Goal: Information Seeking & Learning: Compare options

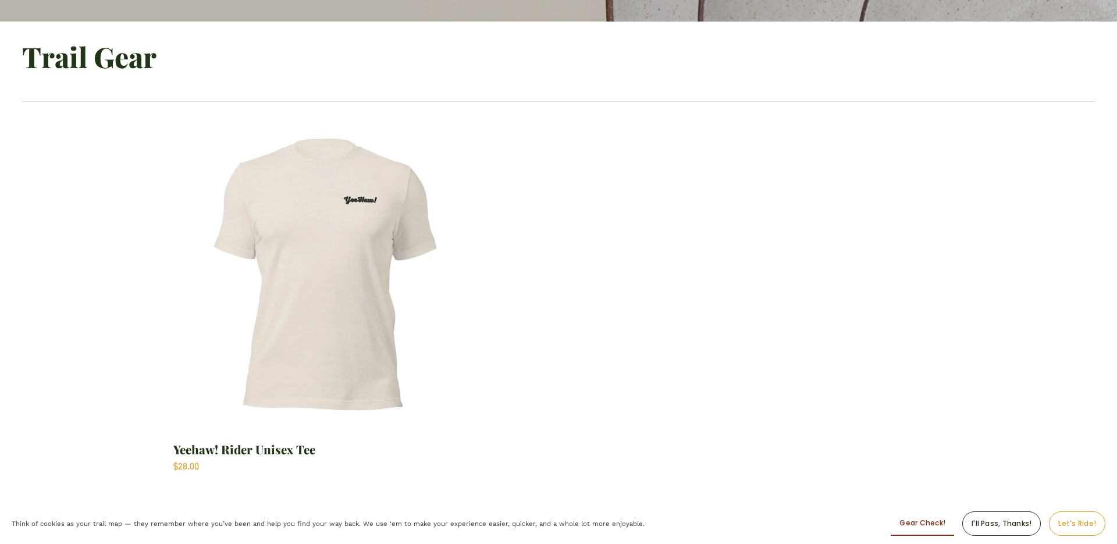
scroll to position [456, 0]
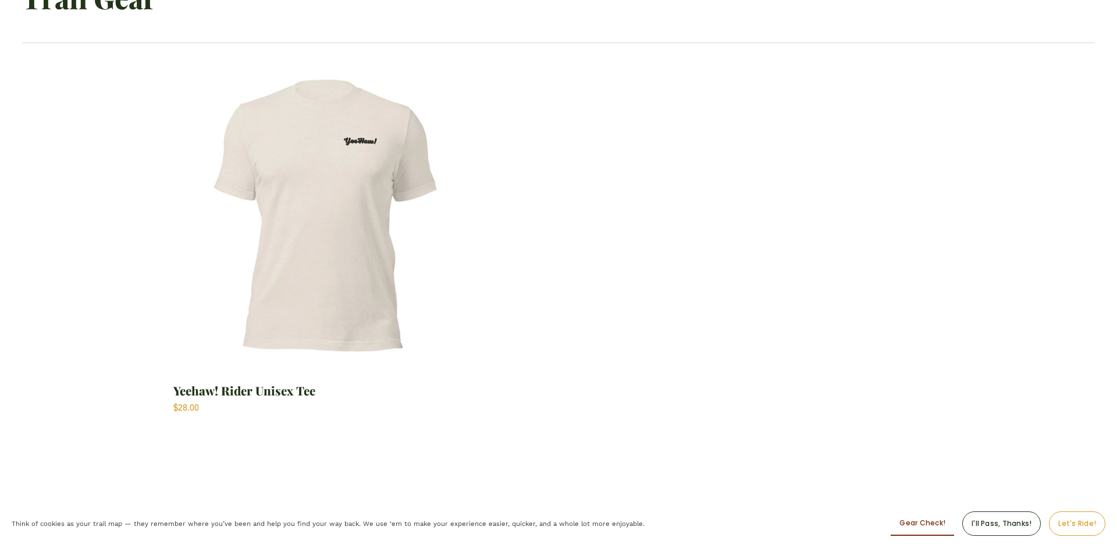
click at [315, 247] on img "Yeehaw! Rider Unisex Tee" at bounding box center [324, 216] width 303 height 303
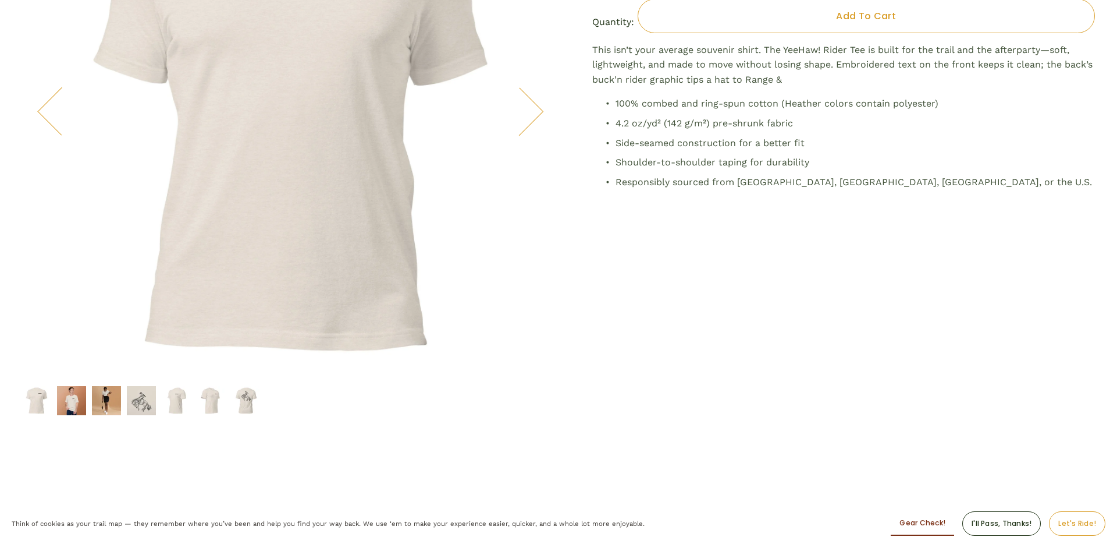
scroll to position [338, 0]
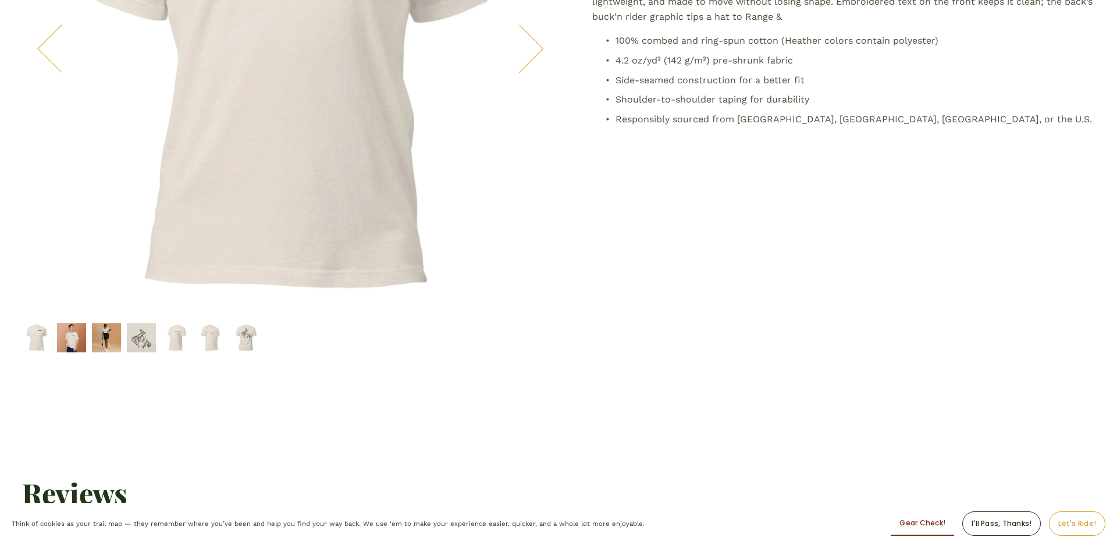
click at [246, 340] on img "Image 7 of 7" at bounding box center [246, 337] width 29 height 29
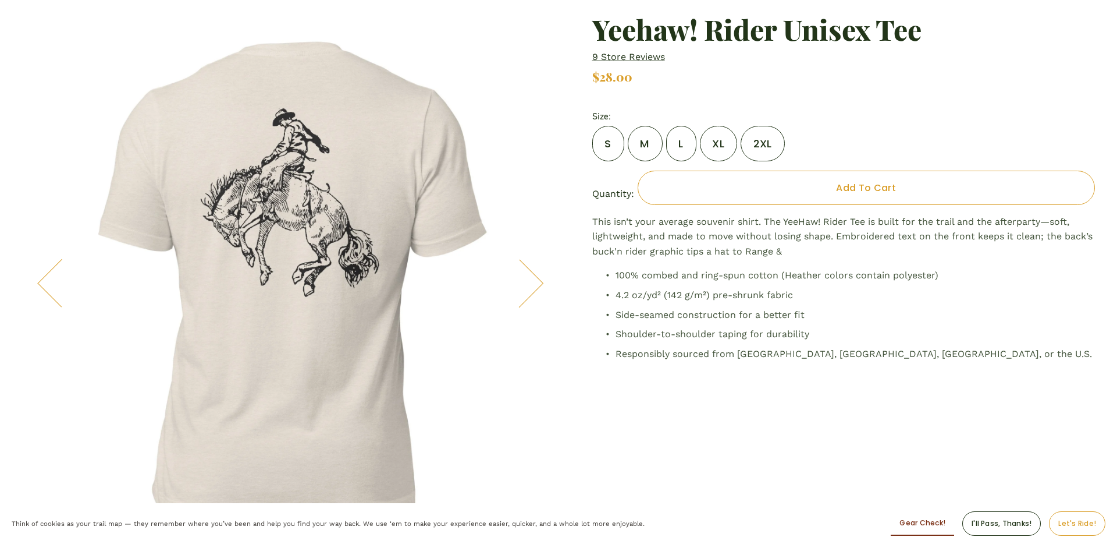
scroll to position [0, 0]
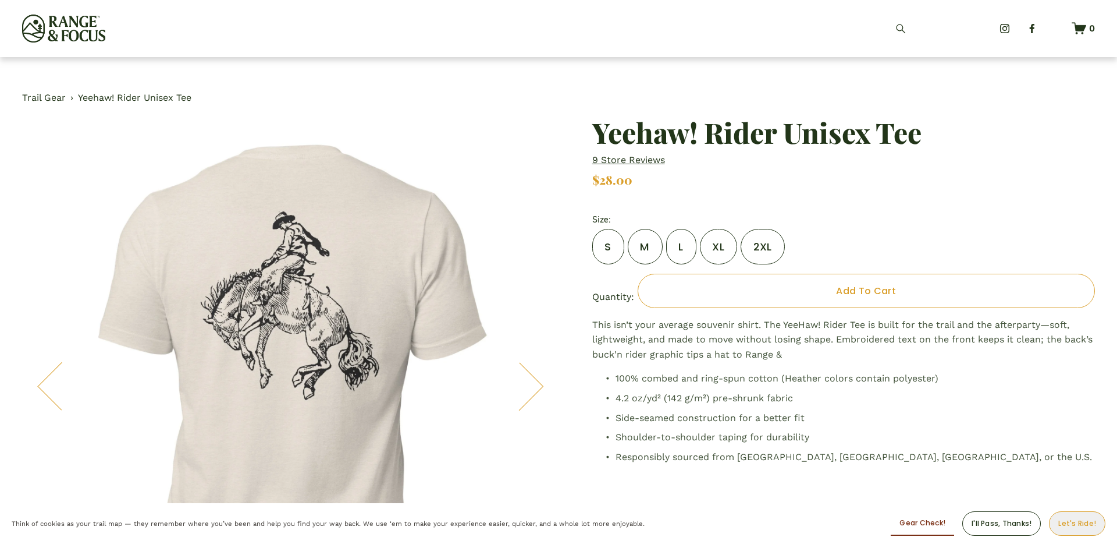
click at [1083, 528] on button "Let's Ride!" at bounding box center [1077, 523] width 56 height 24
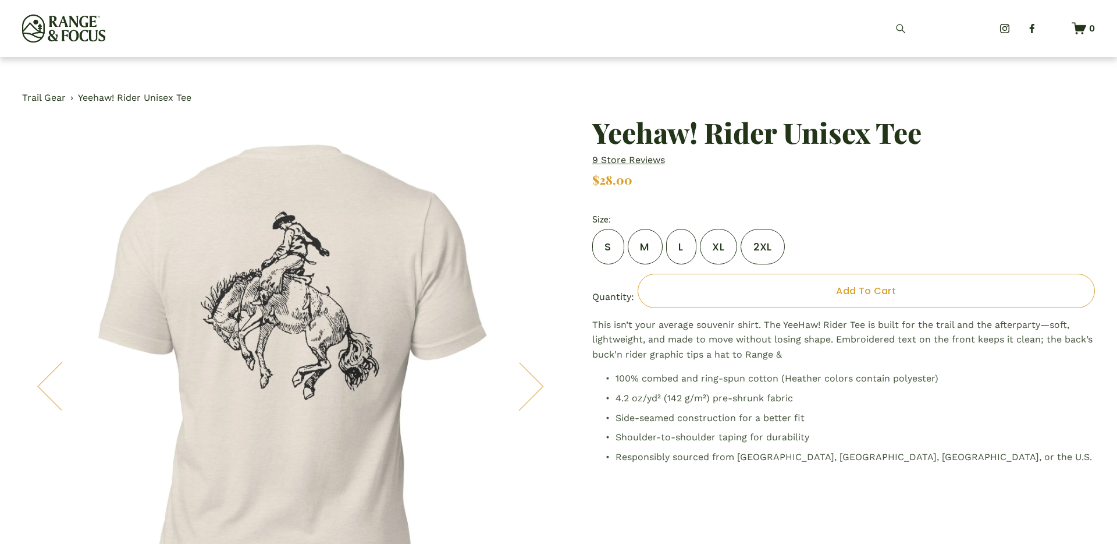
click at [38, 97] on link "Trail Gear" at bounding box center [44, 97] width 44 height 15
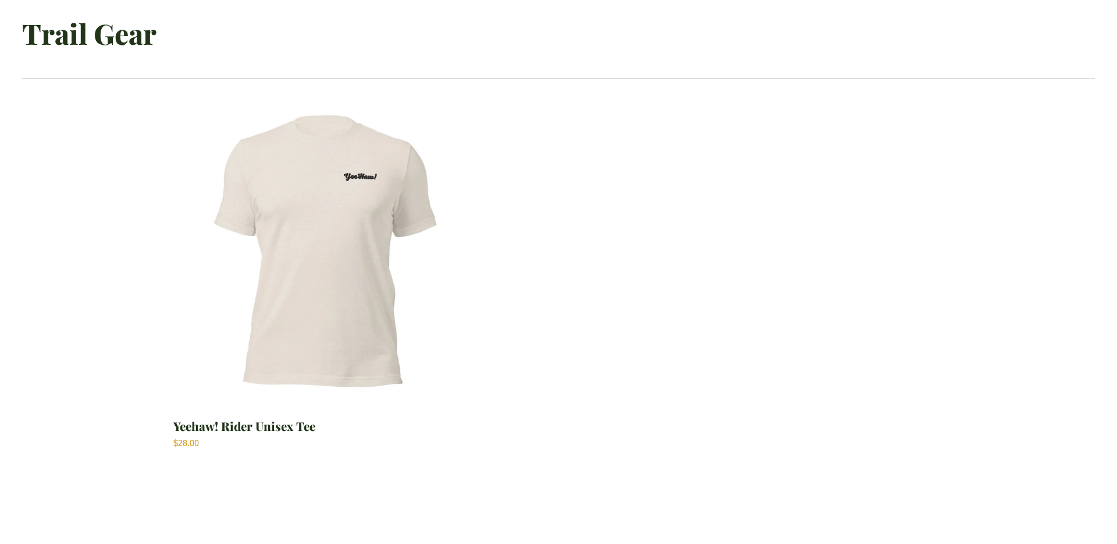
scroll to position [425, 0]
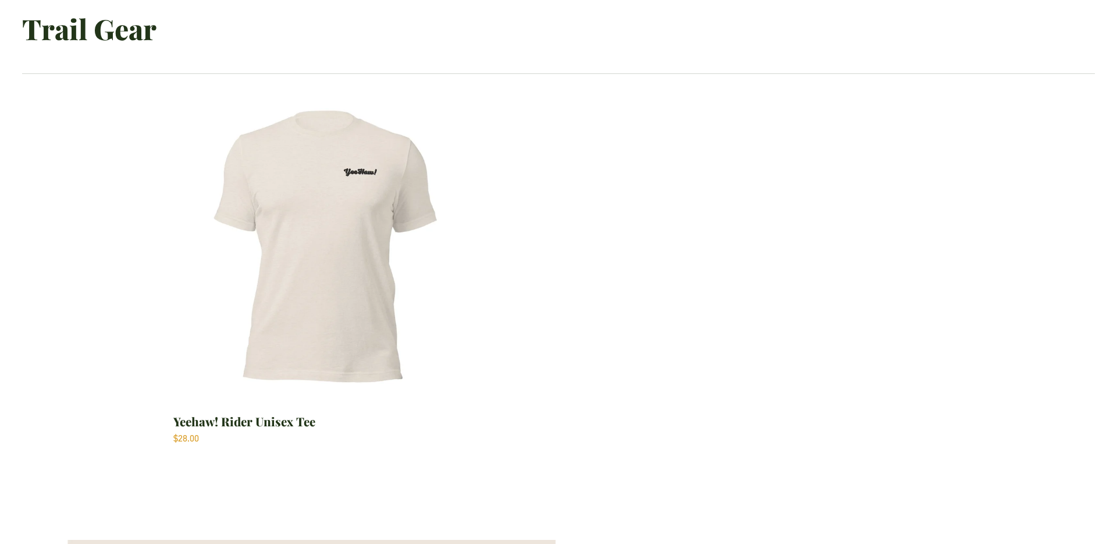
click at [335, 329] on img "Yeehaw! Rider Unisex Tee" at bounding box center [324, 246] width 303 height 303
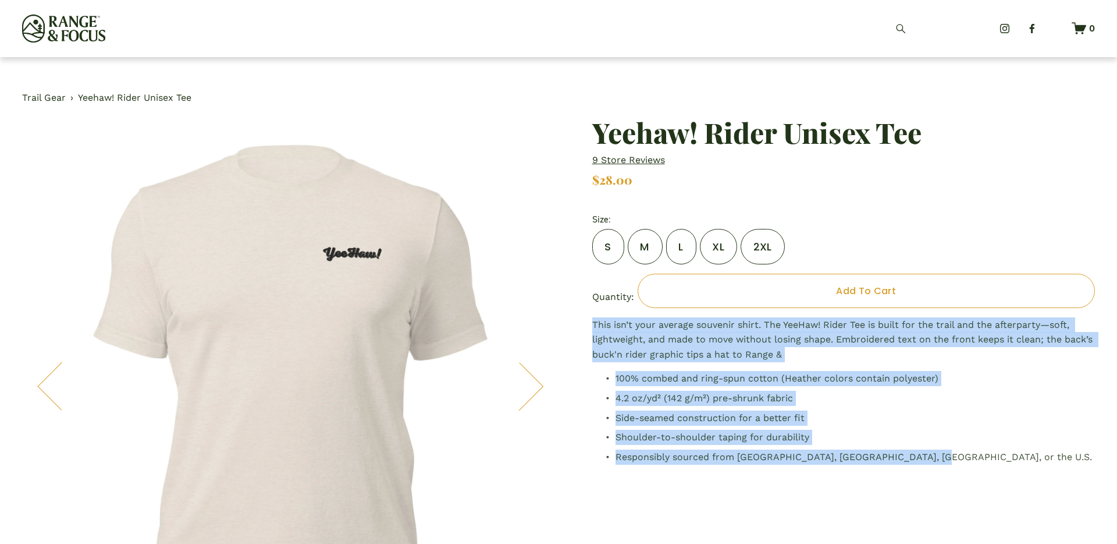
drag, startPoint x: 592, startPoint y: 325, endPoint x: 928, endPoint y: 457, distance: 361.1
click at [928, 458] on div "This isn’t your average souvenir shirt. The YeeHaw! Rider Tee is built for the …" at bounding box center [843, 393] width 503 height 152
copy div "This isn’t your average souvenir shirt. The YeeHaw! Rider Tee is built for the …"
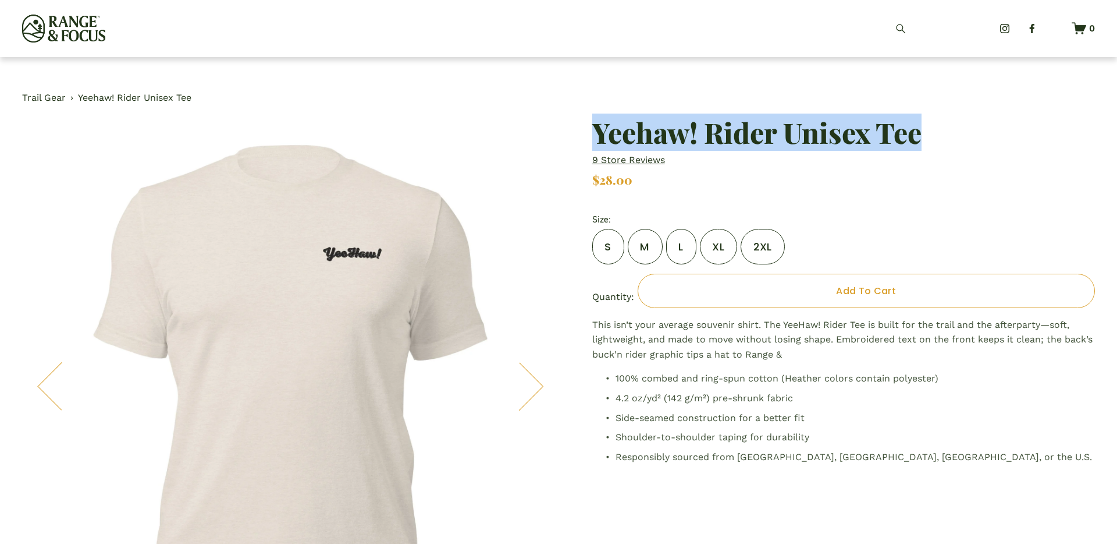
drag, startPoint x: 918, startPoint y: 133, endPoint x: 587, endPoint y: 133, distance: 331.2
click at [598, 138] on h1 "Yeehaw! Rider Unisex Tee" at bounding box center [843, 132] width 503 height 28
copy h1 "Yeehaw! Rider Unisex Tee"
click at [47, 98] on link "Trail Gear" at bounding box center [44, 97] width 44 height 15
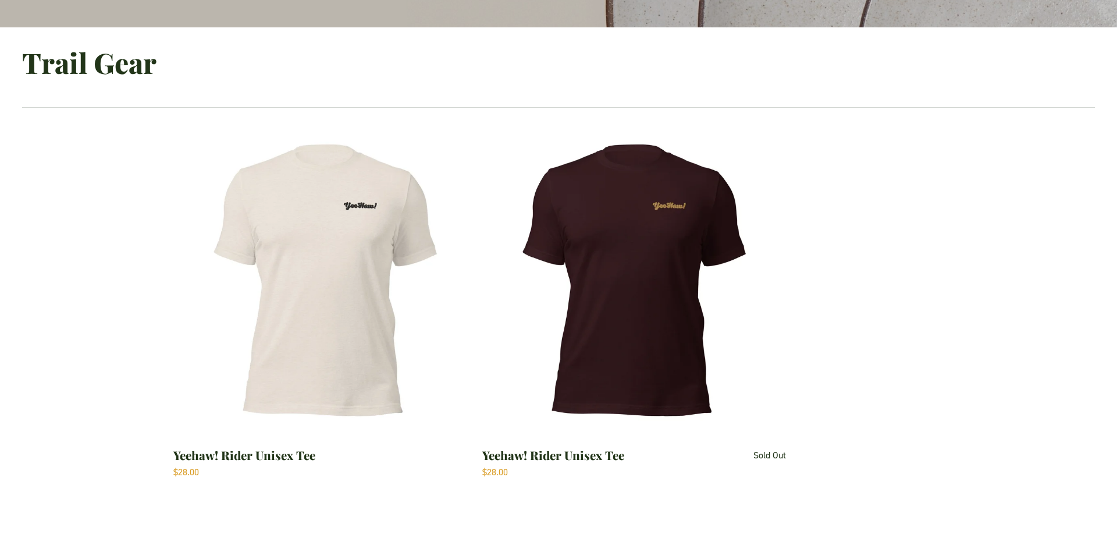
scroll to position [393, 0]
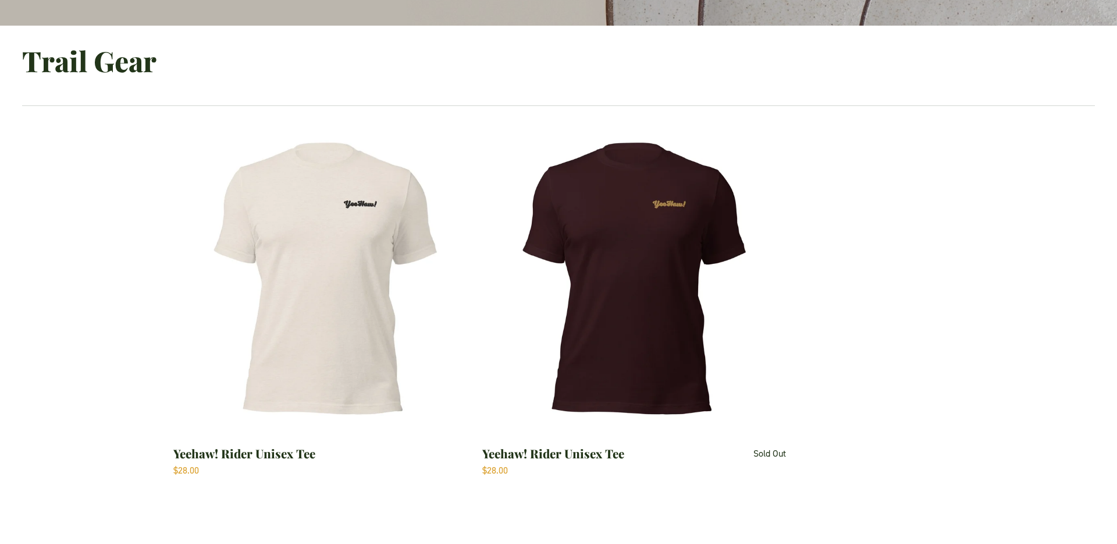
click at [611, 230] on img "Yeehaw! Rider Unisex Tee" at bounding box center [633, 278] width 303 height 303
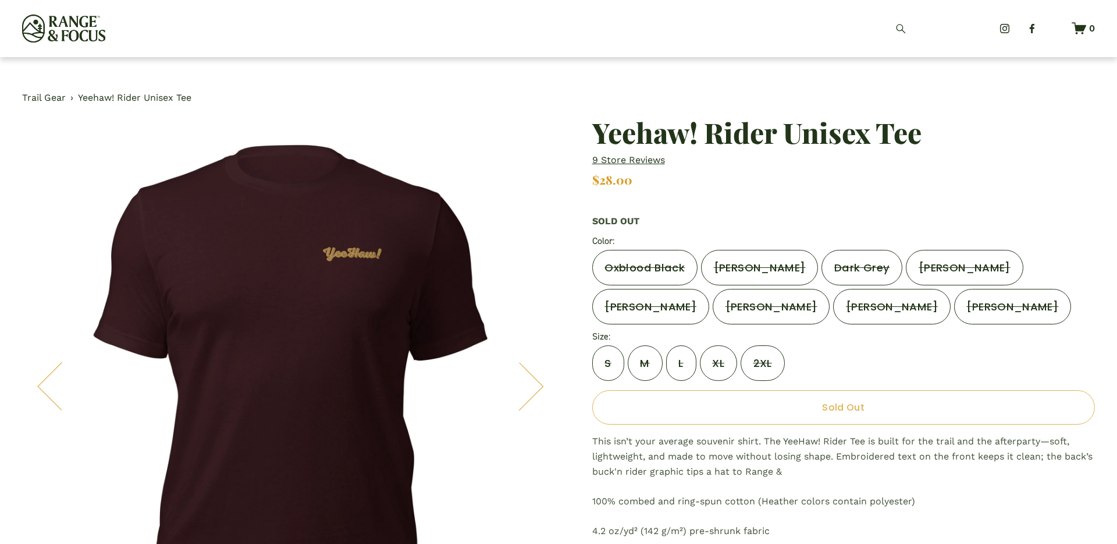
click at [758, 267] on label "[PERSON_NAME]" at bounding box center [759, 268] width 117 height 36
click at [636, 276] on label "Oxblood Black" at bounding box center [644, 268] width 105 height 36
click at [643, 311] on label "Heather Forest" at bounding box center [650, 307] width 117 height 36
drag, startPoint x: 755, startPoint y: 294, endPoint x: 795, endPoint y: 294, distance: 39.6
click at [755, 294] on label "Heather Clay" at bounding box center [771, 307] width 117 height 36
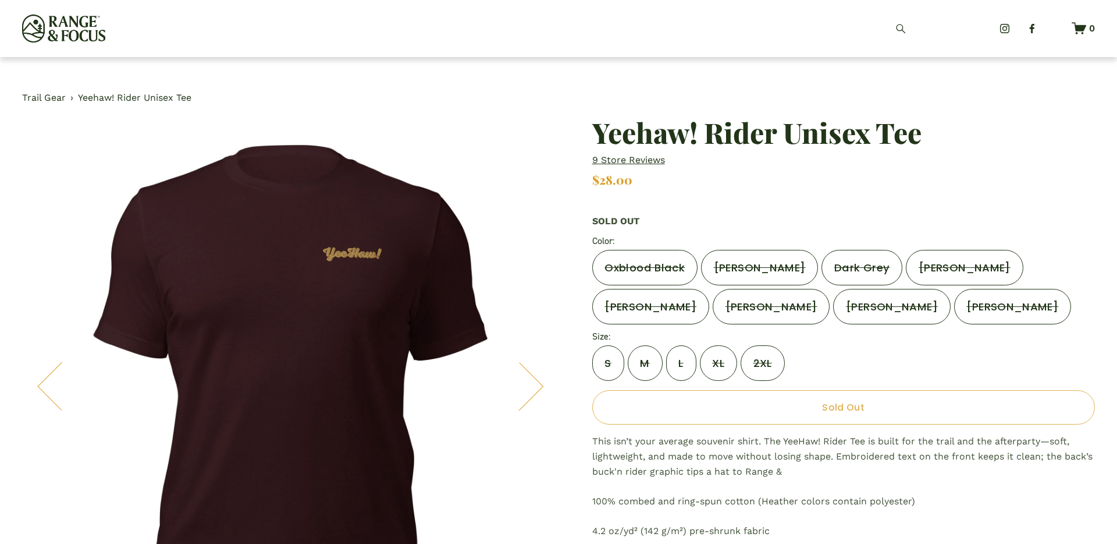
drag, startPoint x: 840, startPoint y: 300, endPoint x: 863, endPoint y: 284, distance: 27.5
click at [840, 300] on label "Heather Slate" at bounding box center [891, 307] width 117 height 36
drag, startPoint x: 954, startPoint y: 296, endPoint x: 954, endPoint y: 288, distance: 7.6
click at [954, 296] on label "Heather Dust" at bounding box center [1012, 307] width 117 height 36
click at [953, 272] on label "Heather Navy" at bounding box center [964, 268] width 117 height 36
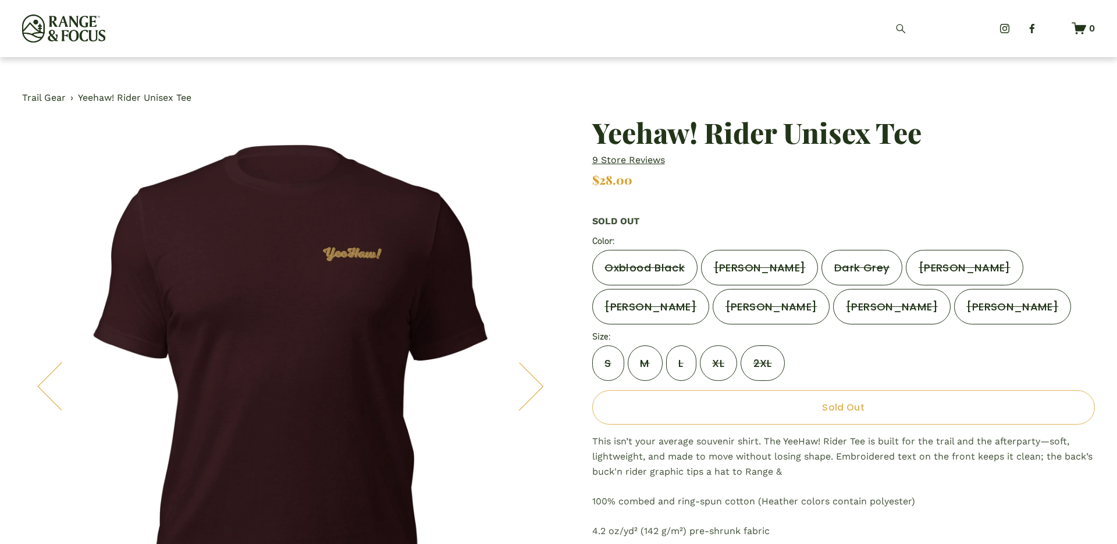
click at [844, 258] on label "Dark Grey" at bounding box center [862, 268] width 81 height 36
click at [55, 98] on link "Trail Gear" at bounding box center [44, 97] width 44 height 15
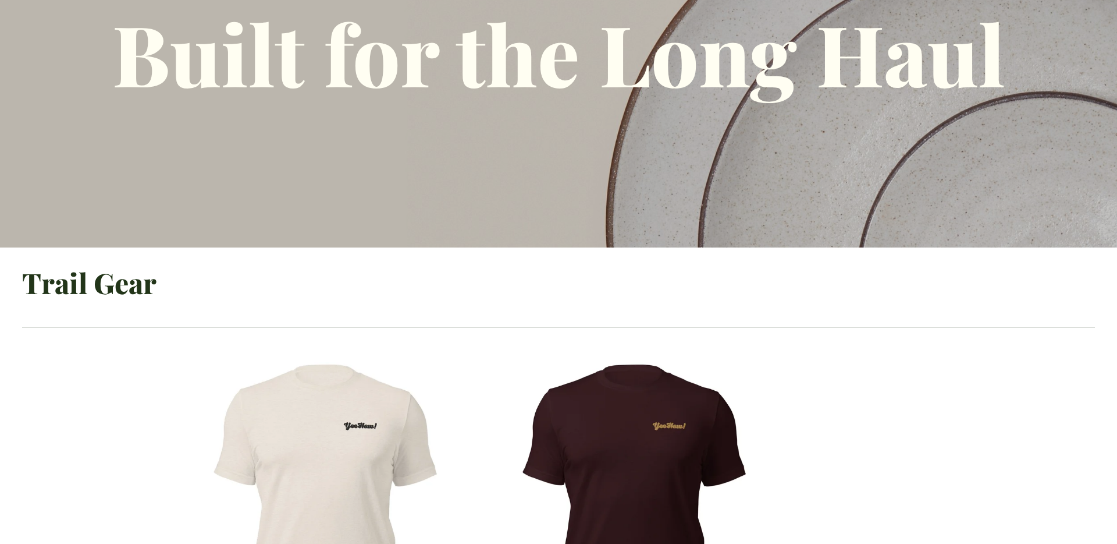
scroll to position [244, 0]
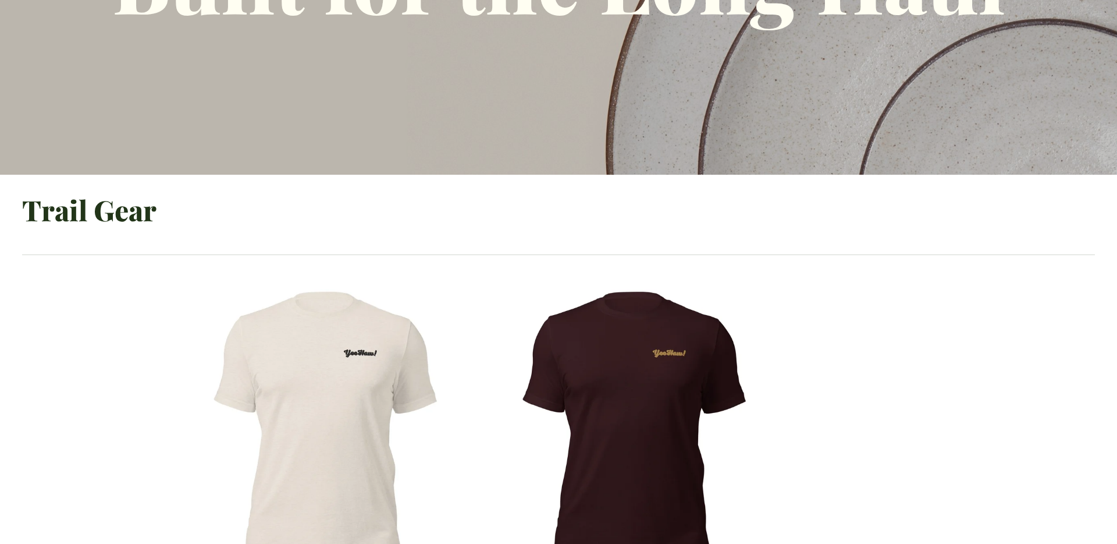
click at [342, 371] on img "Yeehaw! Rider Unisex Tee" at bounding box center [324, 427] width 303 height 303
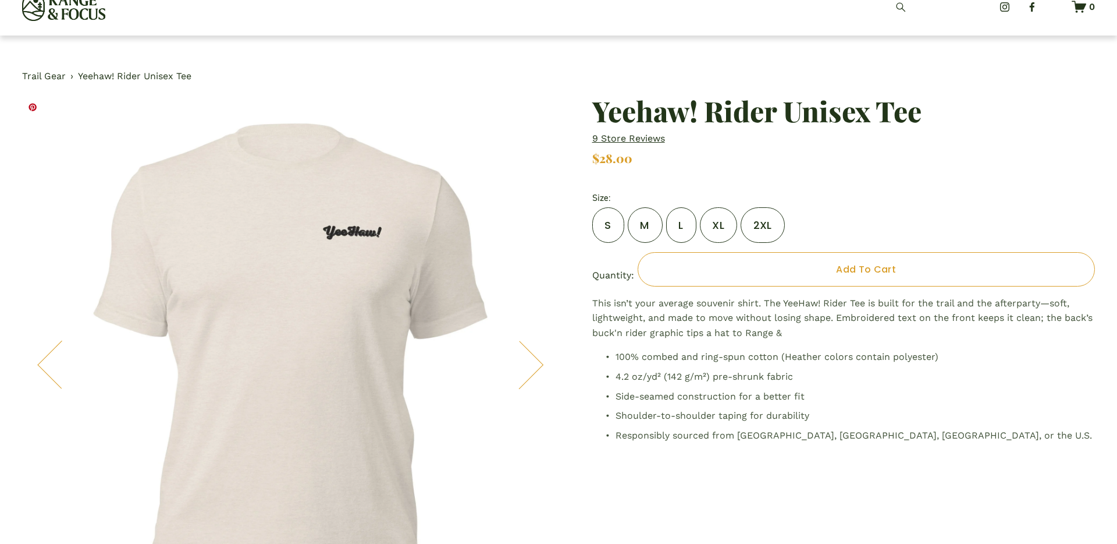
click at [524, 366] on button "Next" at bounding box center [519, 364] width 45 height 45
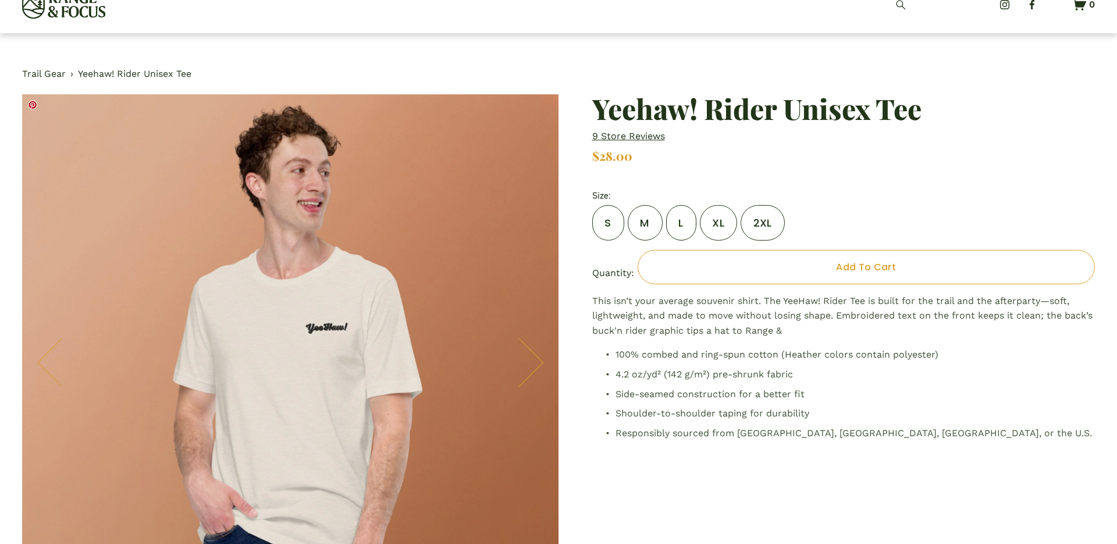
click at [524, 364] on button "Next" at bounding box center [519, 362] width 45 height 45
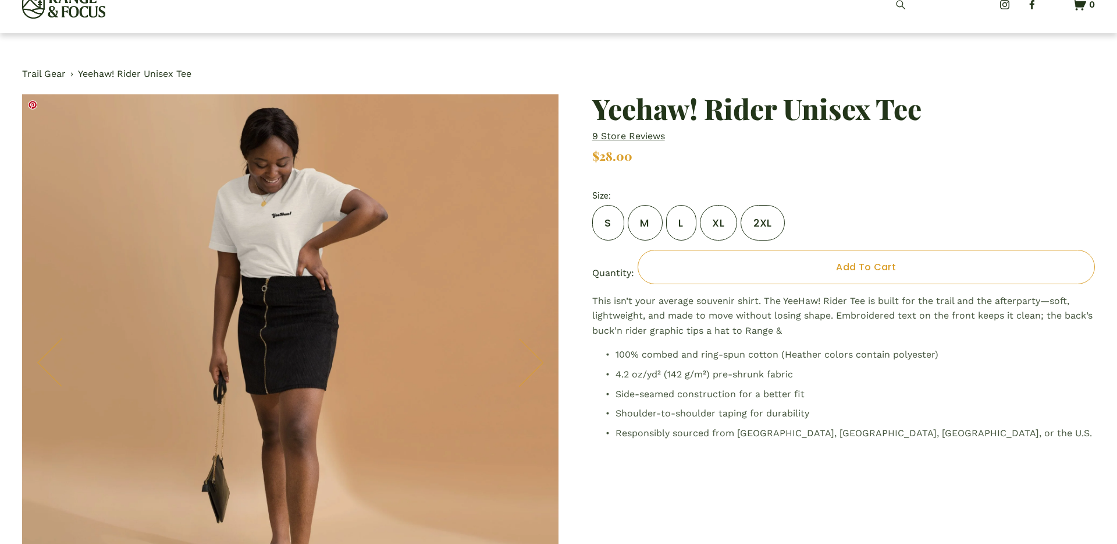
click at [524, 364] on button "Next" at bounding box center [519, 362] width 45 height 45
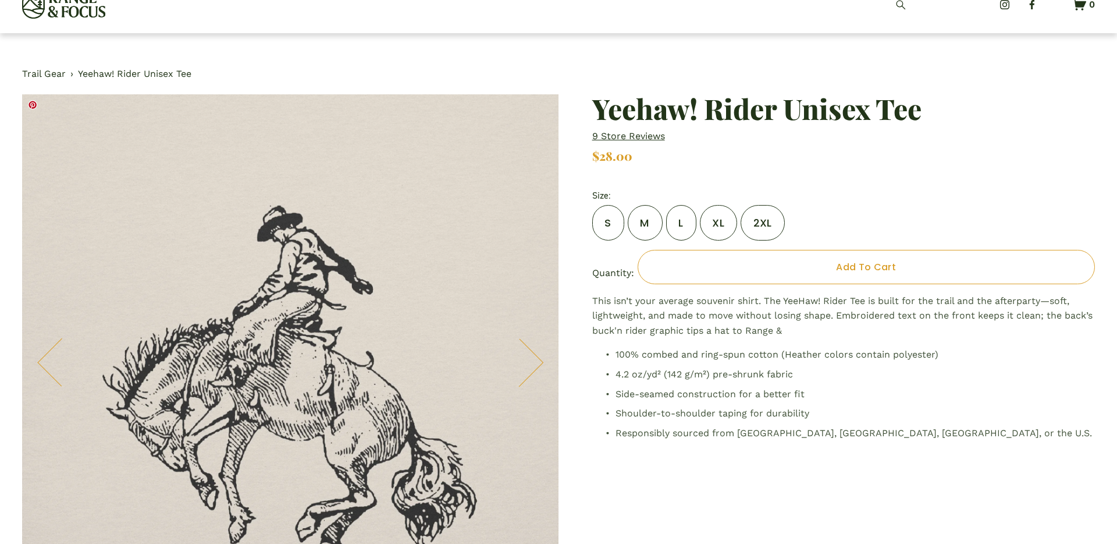
click at [524, 364] on button "Next" at bounding box center [519, 362] width 45 height 45
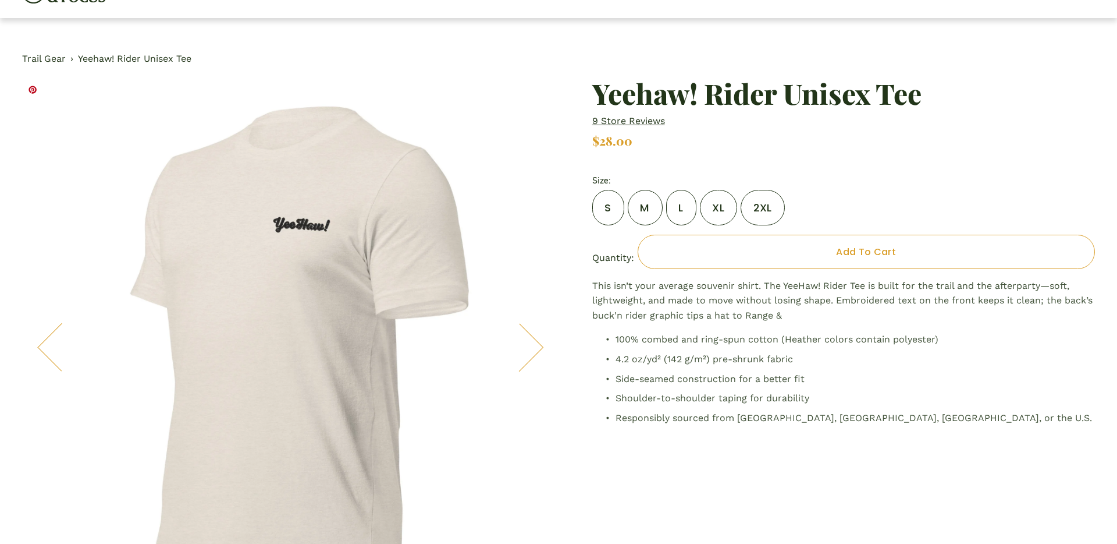
scroll to position [0, 0]
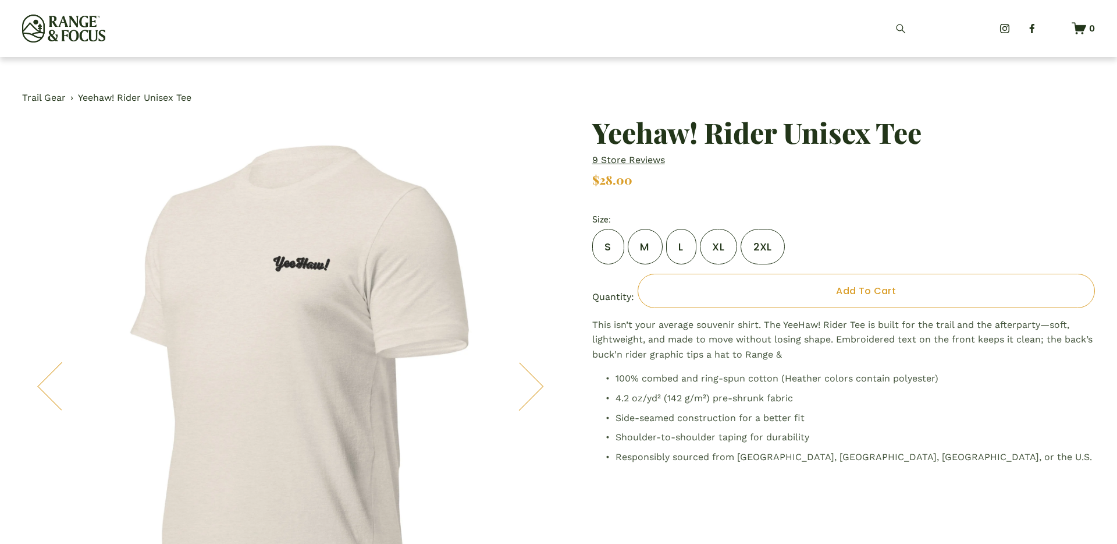
click at [47, 102] on link "Trail Gear" at bounding box center [44, 97] width 44 height 15
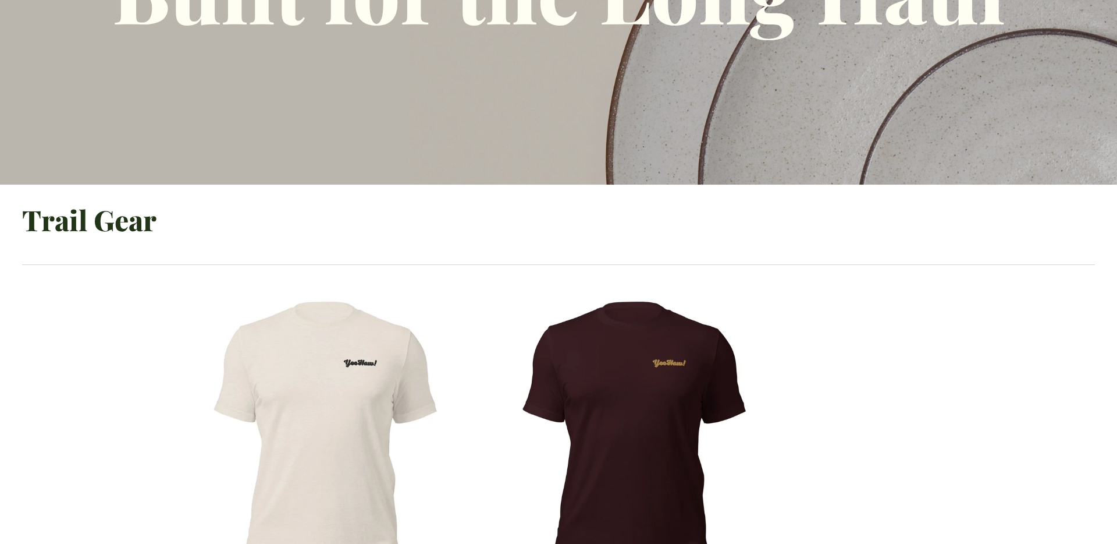
scroll to position [265, 0]
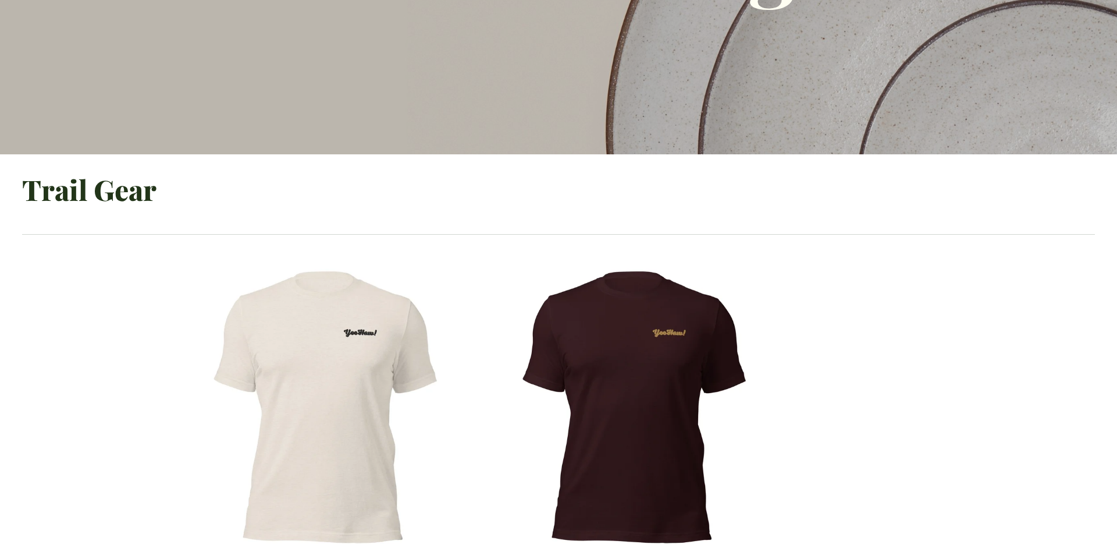
click at [603, 393] on img "Yeehaw! Rider Unisex Tee" at bounding box center [633, 407] width 303 height 303
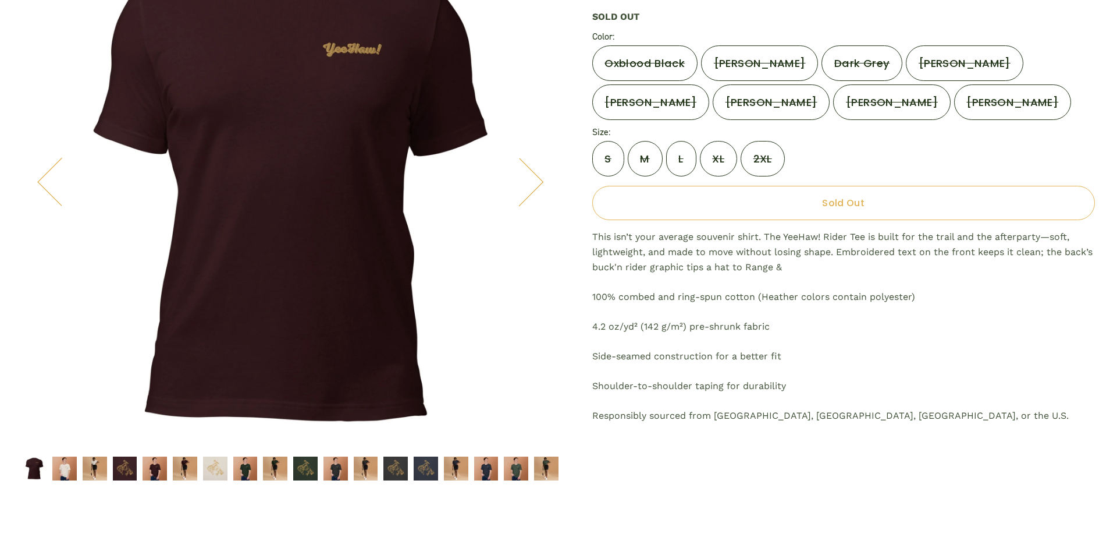
scroll to position [203, 0]
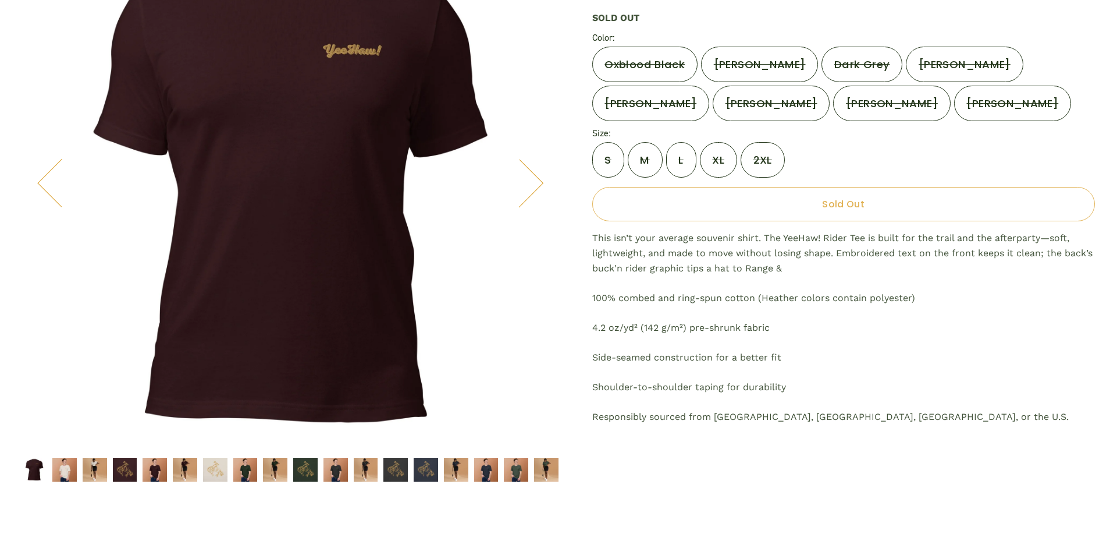
click at [422, 468] on img "Image 14 of 18" at bounding box center [426, 469] width 24 height 24
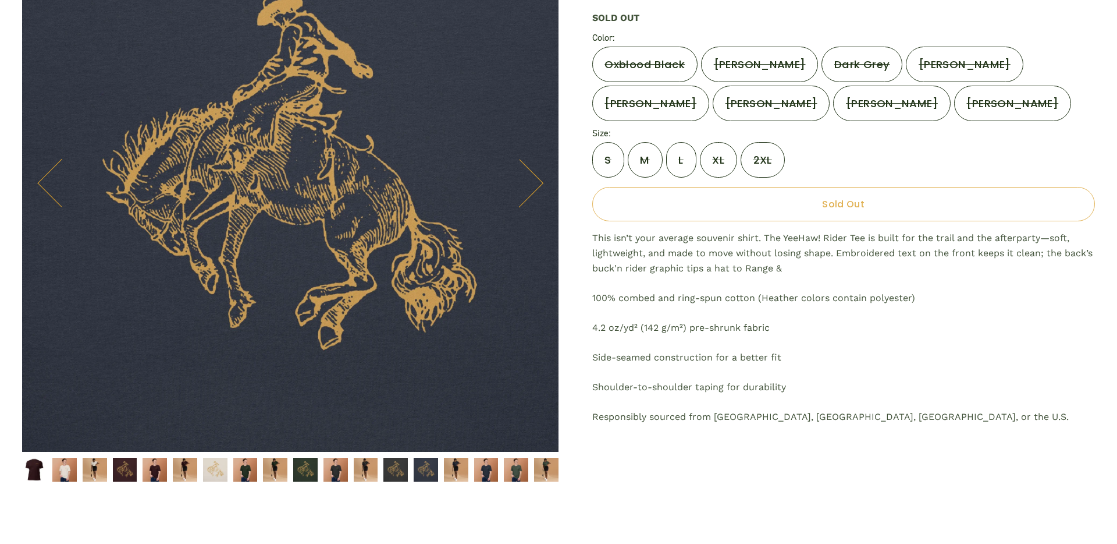
click at [398, 470] on img "Image 13 of 18" at bounding box center [396, 469] width 24 height 24
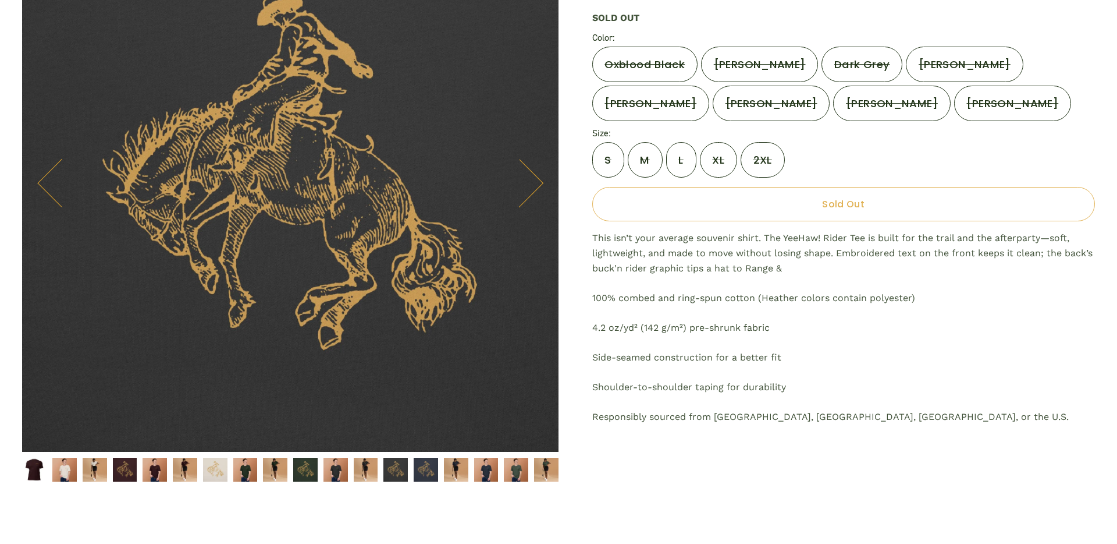
scroll to position [170, 0]
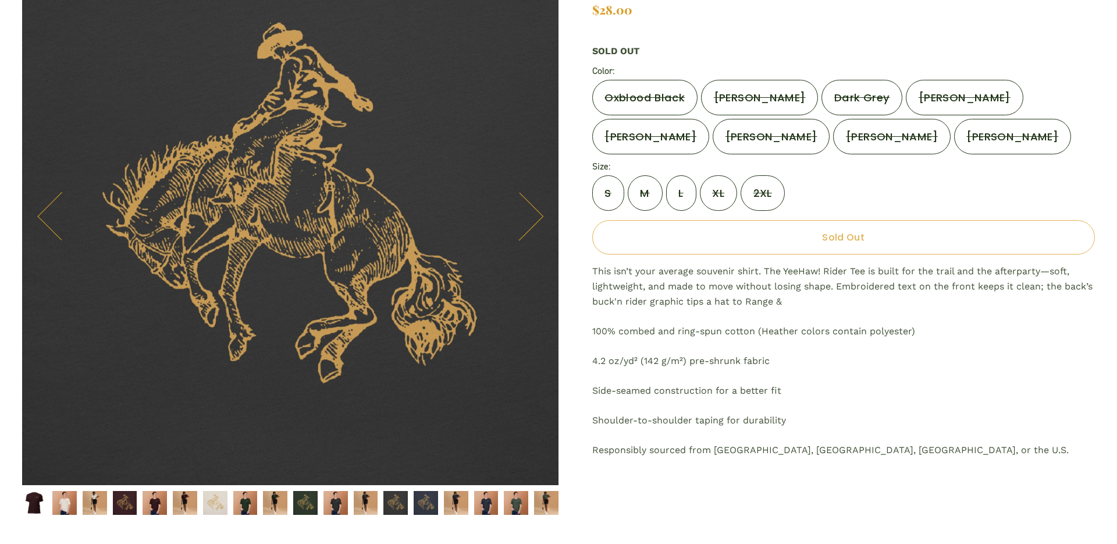
click at [36, 495] on img "Image 1 of 18" at bounding box center [34, 503] width 24 height 24
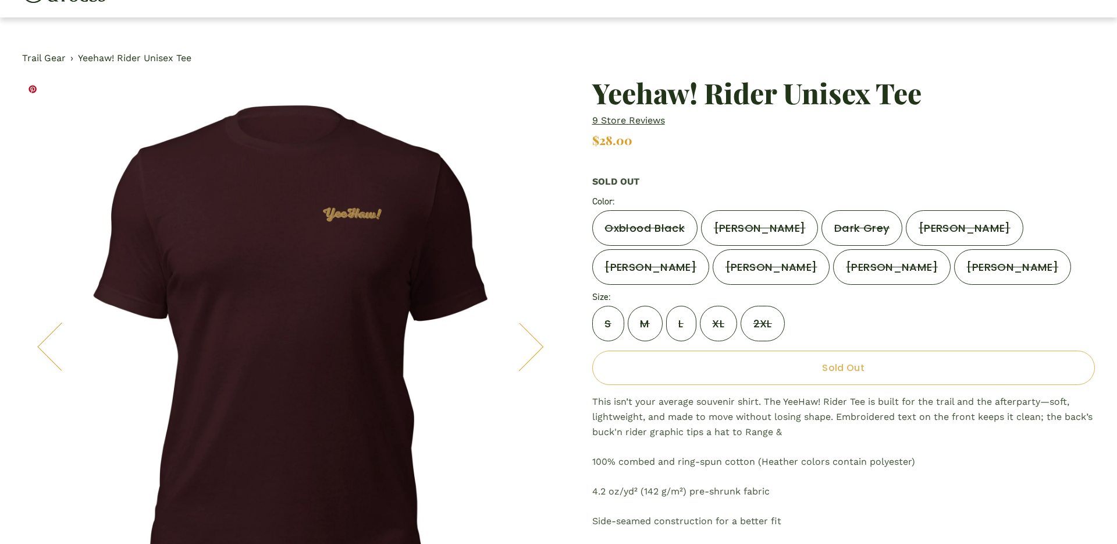
scroll to position [37, 0]
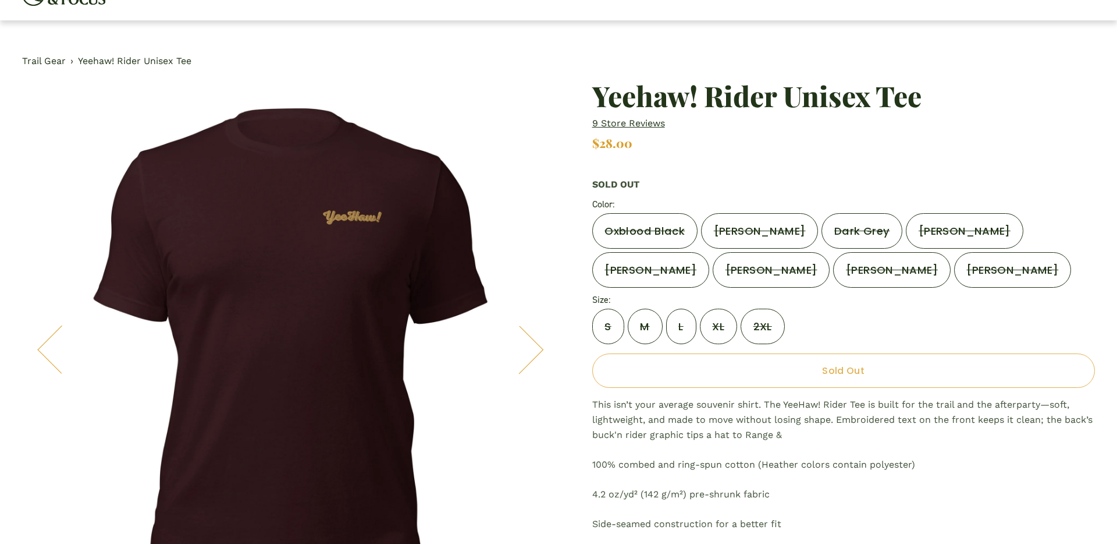
click at [755, 234] on label "[PERSON_NAME]" at bounding box center [759, 231] width 117 height 36
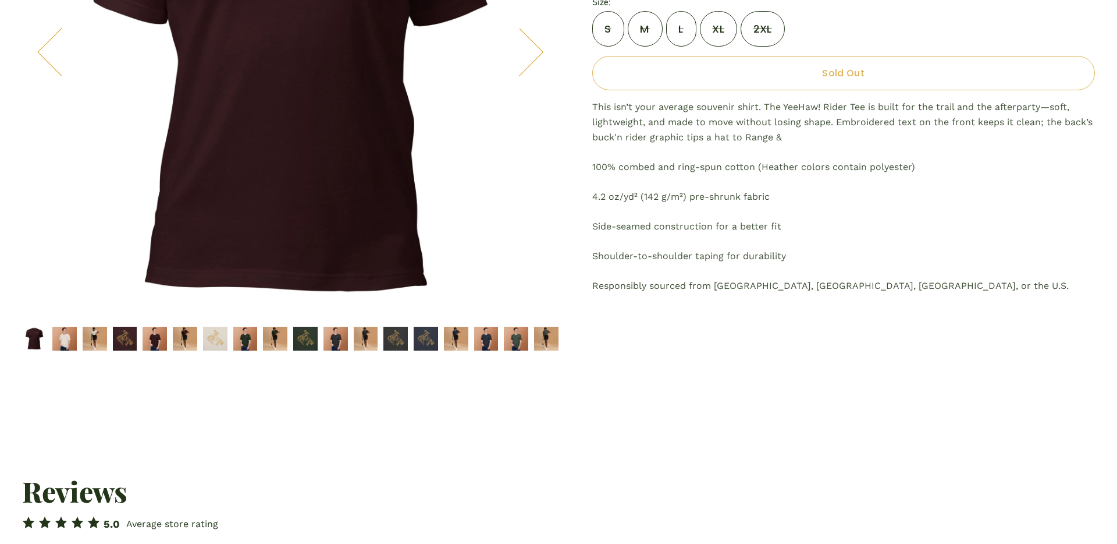
scroll to position [324, 0]
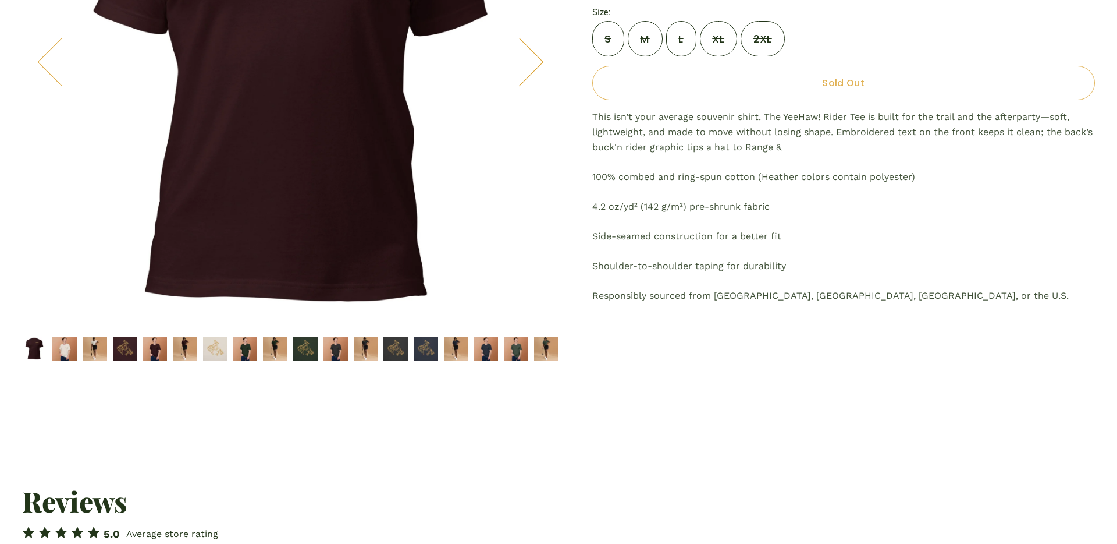
click at [427, 347] on img "Image 14 of 18" at bounding box center [426, 348] width 24 height 24
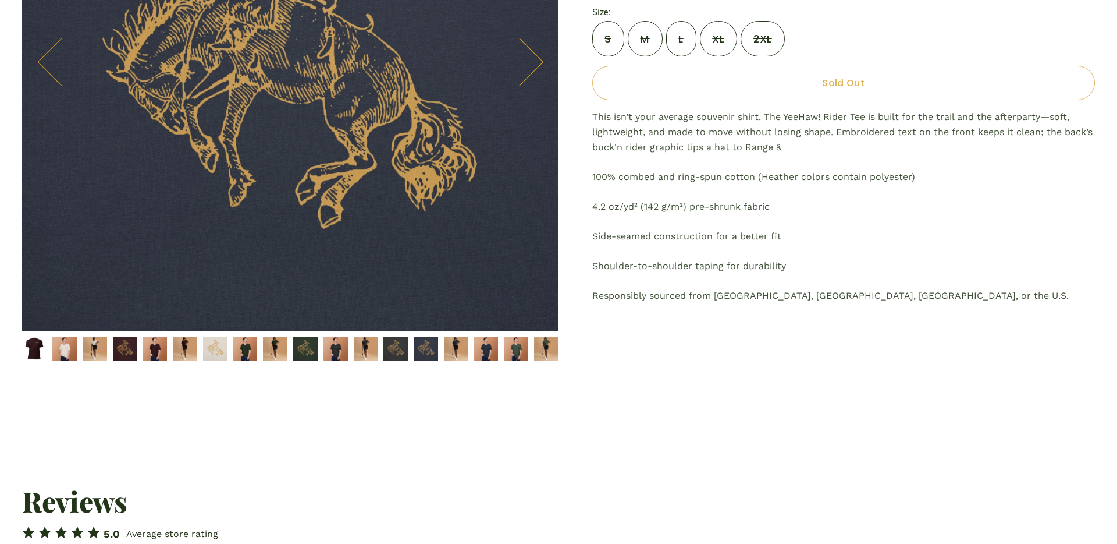
click at [130, 349] on img "Image 4 of 18" at bounding box center [125, 348] width 24 height 24
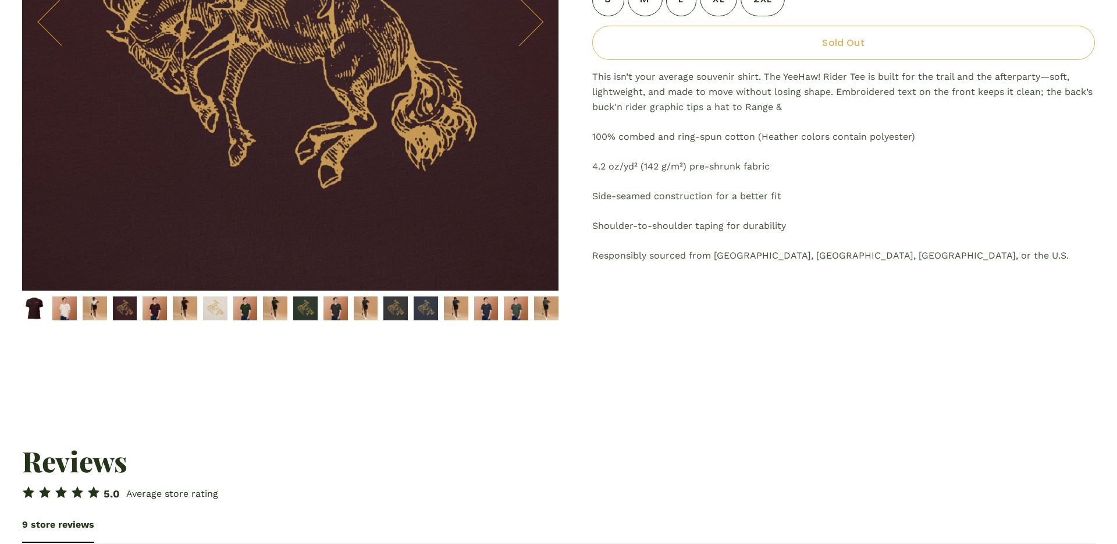
scroll to position [379, 0]
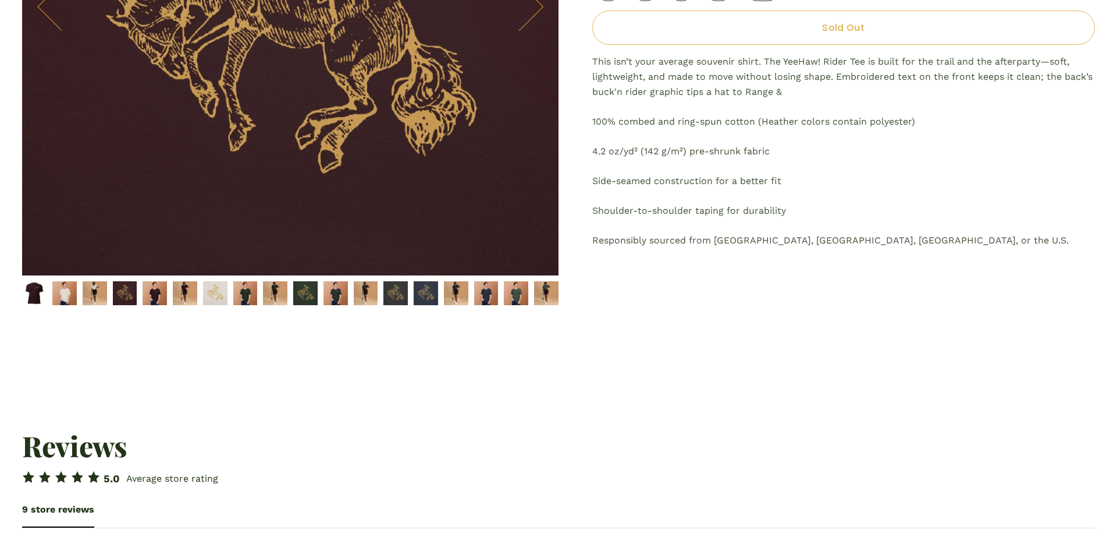
click at [68, 295] on img "Image 2 of 18" at bounding box center [64, 293] width 24 height 24
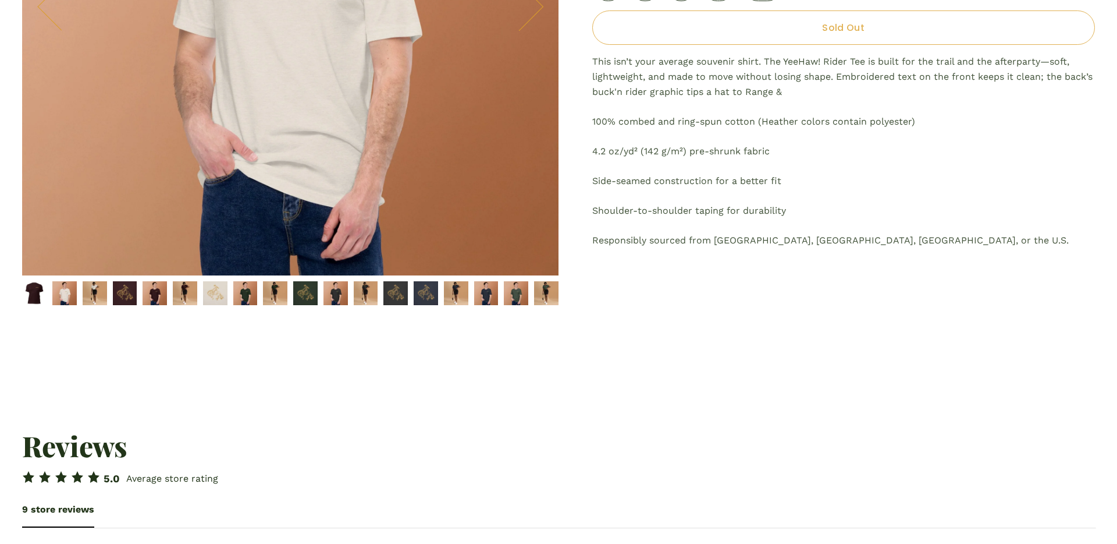
click at [40, 296] on img "Image 1 of 18" at bounding box center [34, 293] width 24 height 24
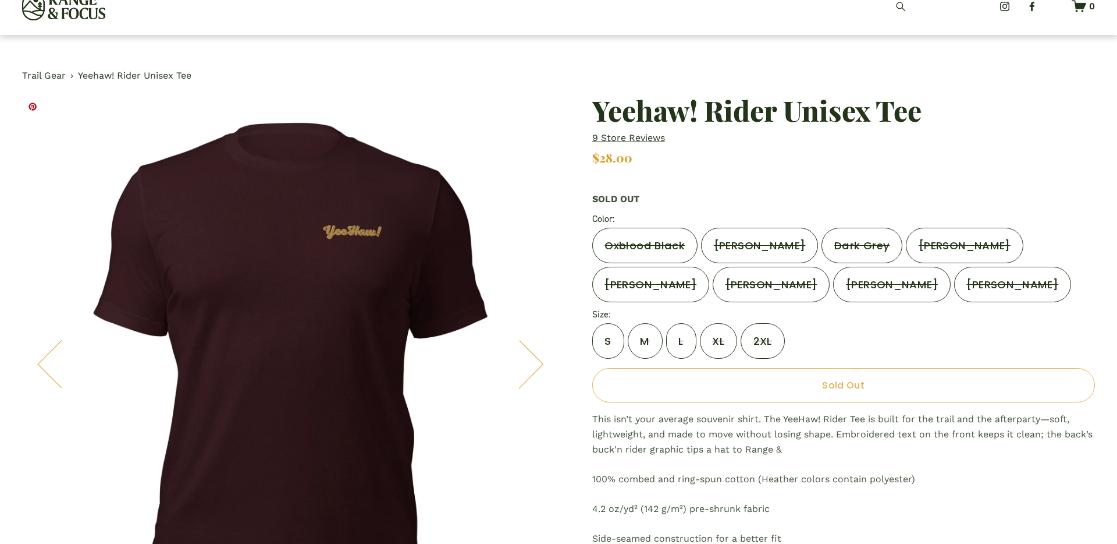
scroll to position [20, 0]
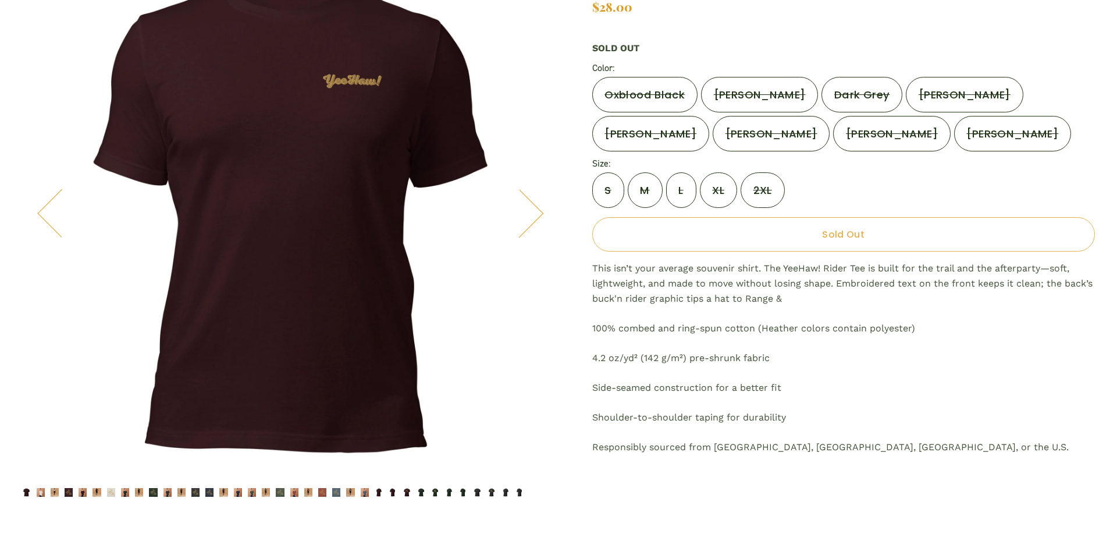
scroll to position [165, 0]
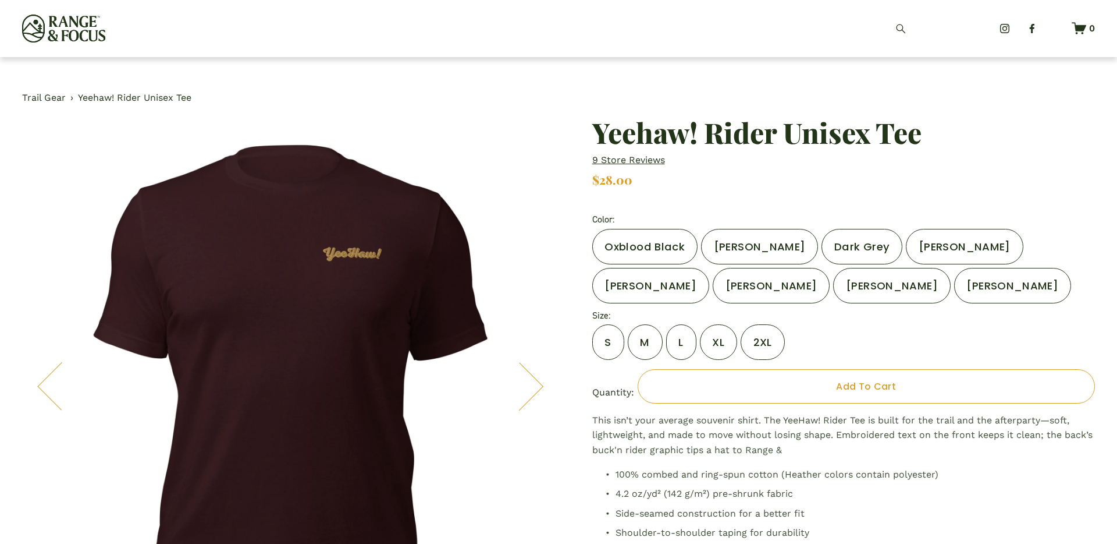
click at [1024, 147] on div "Yeehaw! Rider Unisex Tee 9 store reviews $28.00 Color: Oxblood [PERSON_NAME] Da…" at bounding box center [843, 342] width 503 height 449
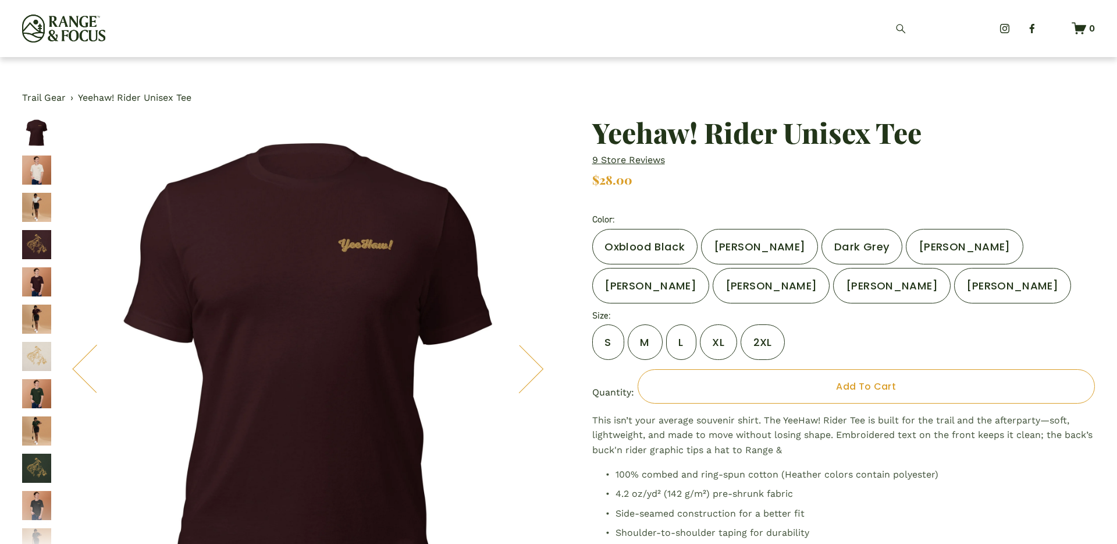
click at [649, 241] on label "Oxblood Black" at bounding box center [644, 247] width 105 height 36
click at [634, 342] on label "M" at bounding box center [645, 342] width 35 height 36
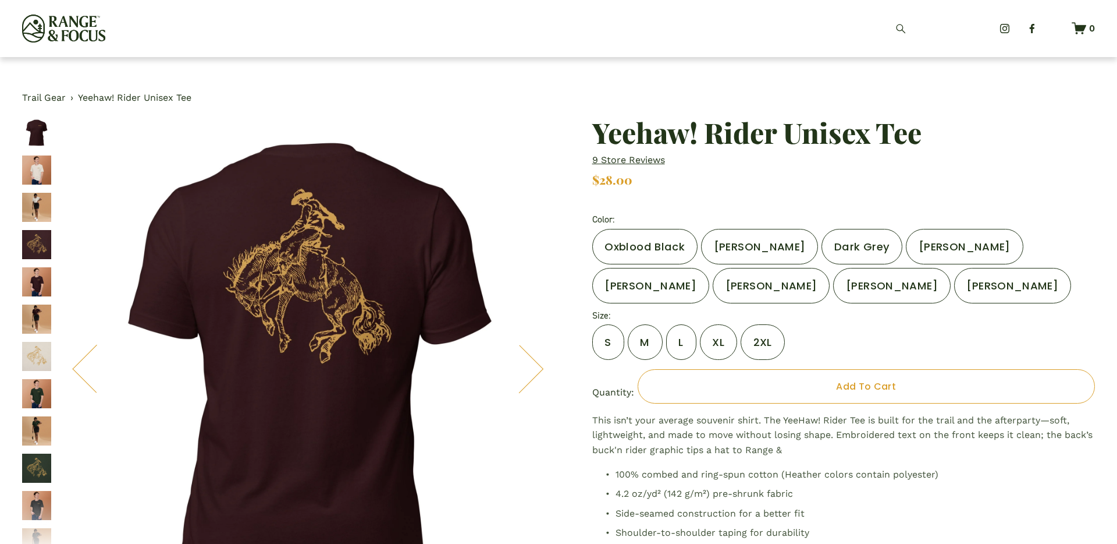
click at [743, 236] on label "[PERSON_NAME]" at bounding box center [759, 247] width 117 height 36
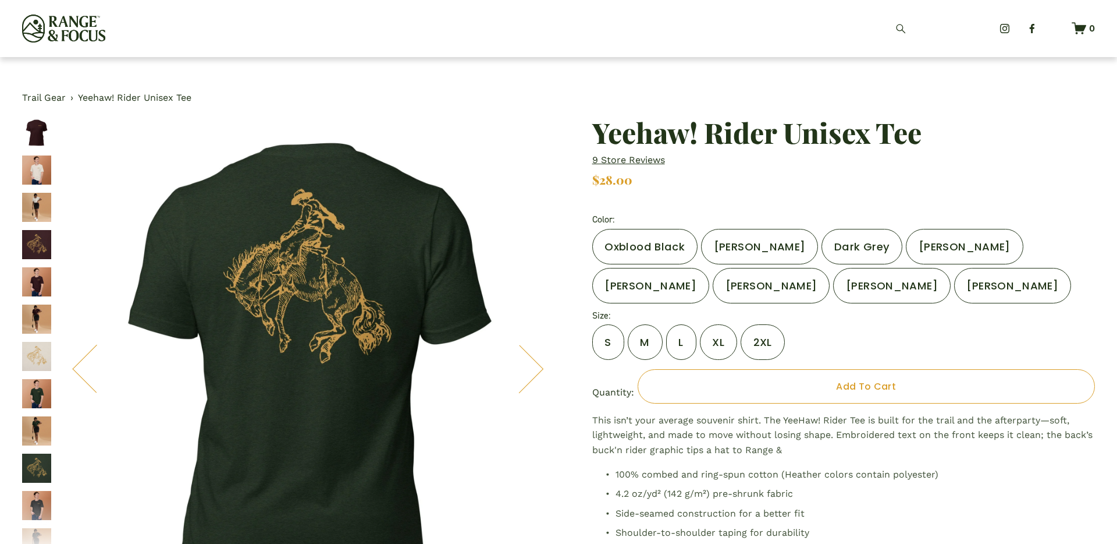
click at [850, 251] on label "Dark Grey" at bounding box center [862, 247] width 81 height 36
click at [934, 254] on label "[PERSON_NAME]" at bounding box center [964, 247] width 117 height 36
drag, startPoint x: 879, startPoint y: 251, endPoint x: 879, endPoint y: 258, distance: 7.0
click at [879, 251] on label "Dark Grey" at bounding box center [862, 247] width 81 height 36
drag, startPoint x: 879, startPoint y: 288, endPoint x: 788, endPoint y: 285, distance: 91.4
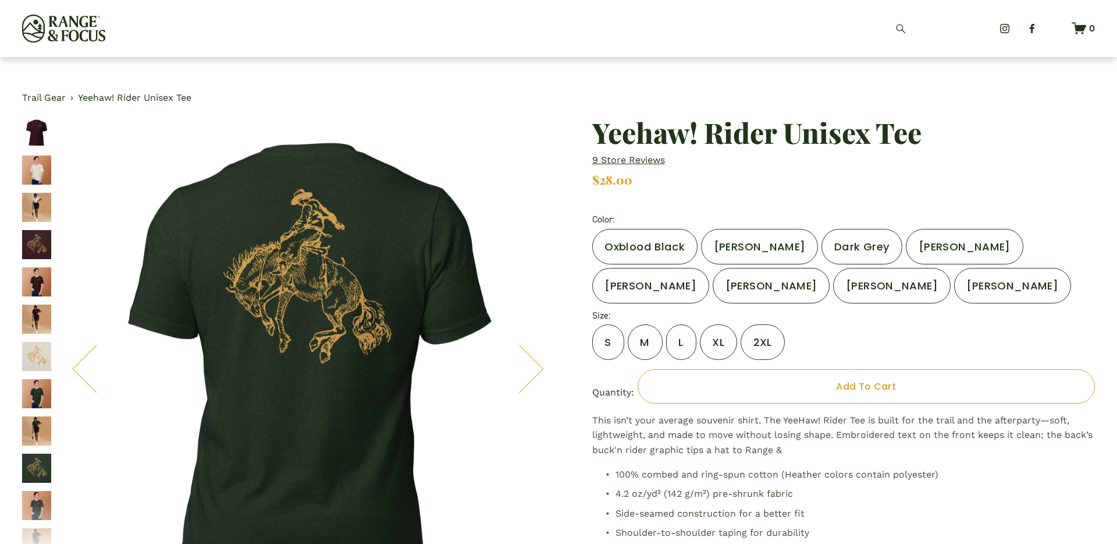
click at [879, 288] on label "[PERSON_NAME]" at bounding box center [891, 286] width 117 height 36
click at [767, 286] on label "[PERSON_NAME]" at bounding box center [771, 286] width 117 height 36
click at [753, 242] on label "[PERSON_NAME]" at bounding box center [759, 247] width 117 height 36
drag, startPoint x: 655, startPoint y: 278, endPoint x: 641, endPoint y: 250, distance: 31.0
click at [655, 278] on label "[PERSON_NAME]" at bounding box center [650, 286] width 117 height 36
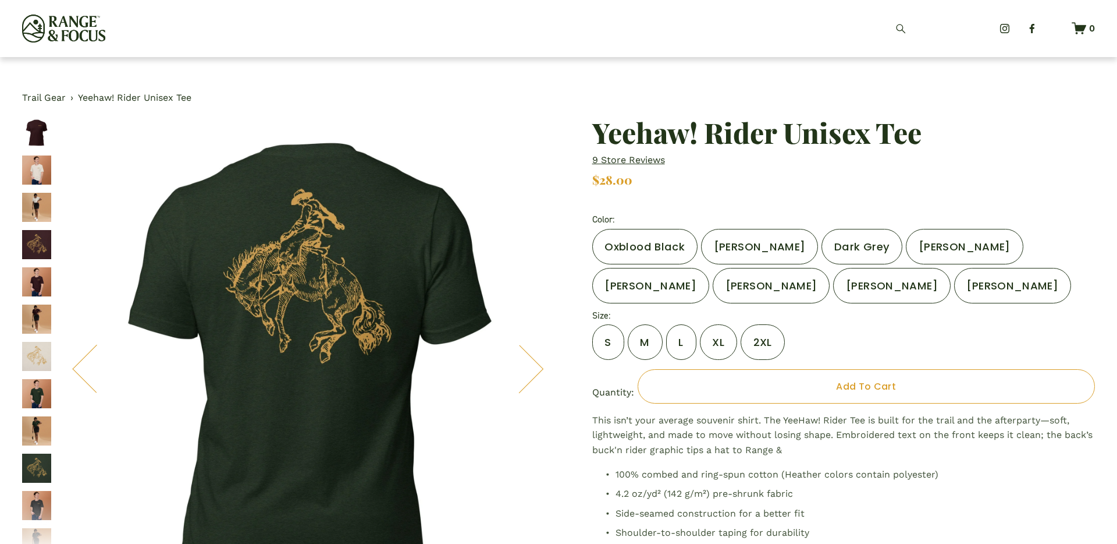
click at [641, 245] on label "Oxblood Black" at bounding box center [644, 247] width 105 height 36
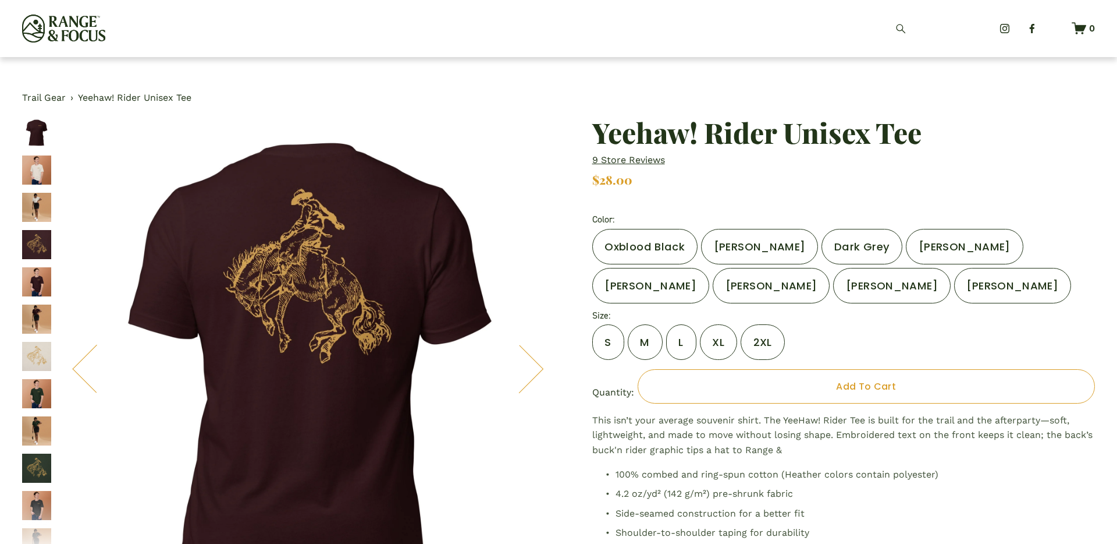
click at [726, 249] on label "[PERSON_NAME]" at bounding box center [759, 247] width 117 height 36
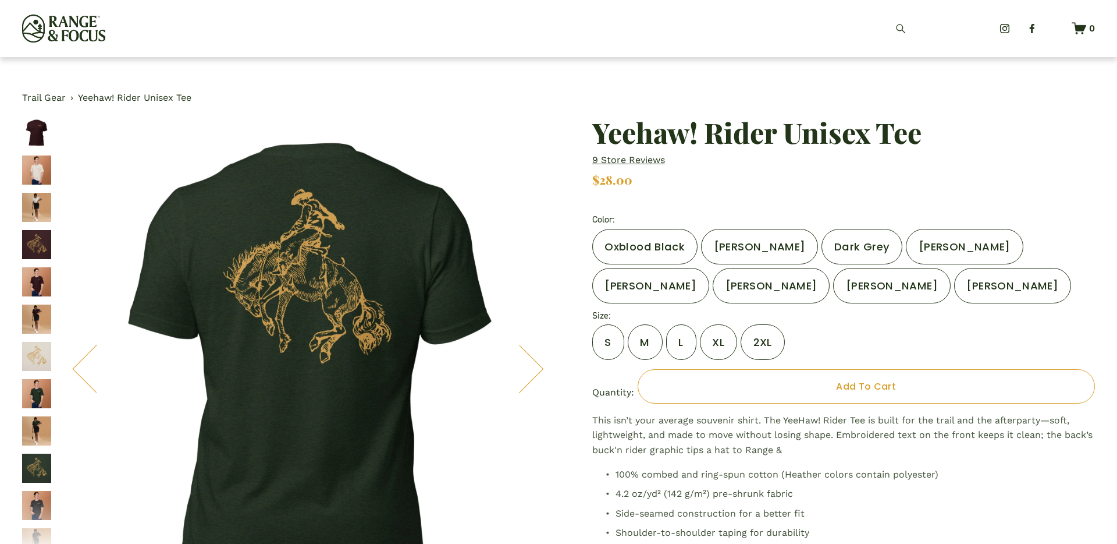
click at [661, 250] on label "Oxblood Black" at bounding box center [644, 247] width 105 height 36
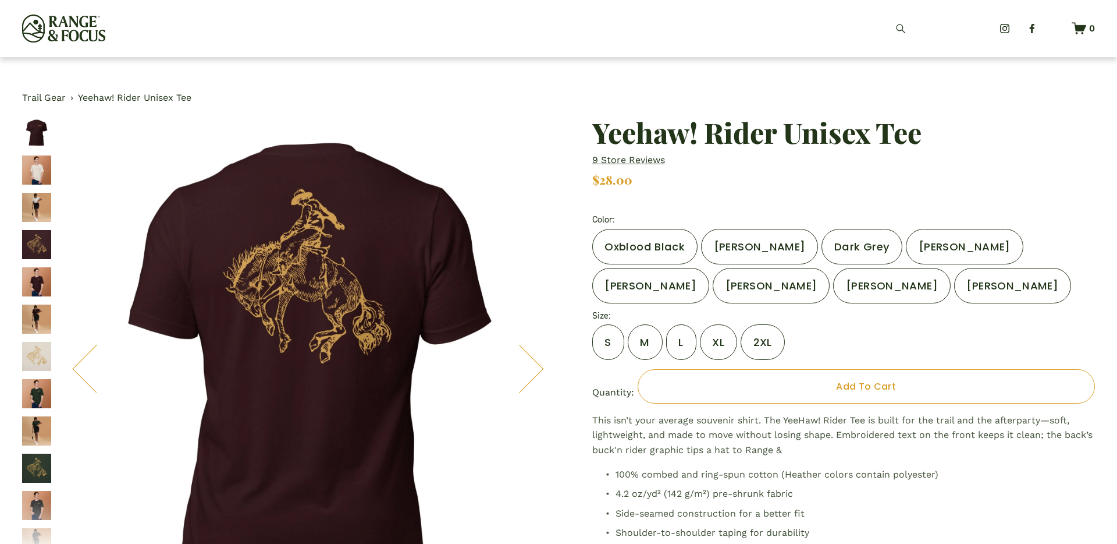
click at [863, 250] on label "Dark Grey" at bounding box center [862, 247] width 81 height 36
click at [607, 339] on label "S" at bounding box center [608, 342] width 32 height 36
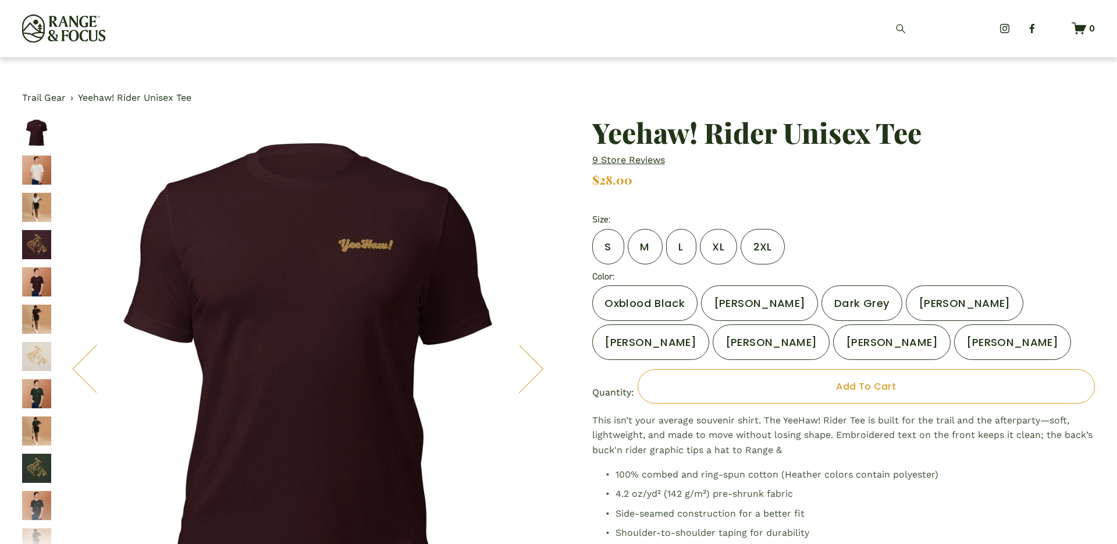
click at [654, 246] on label "M" at bounding box center [645, 247] width 35 height 36
click at [686, 243] on label "L" at bounding box center [681, 247] width 30 height 36
click at [737, 302] on label "[PERSON_NAME]" at bounding box center [759, 303] width 117 height 36
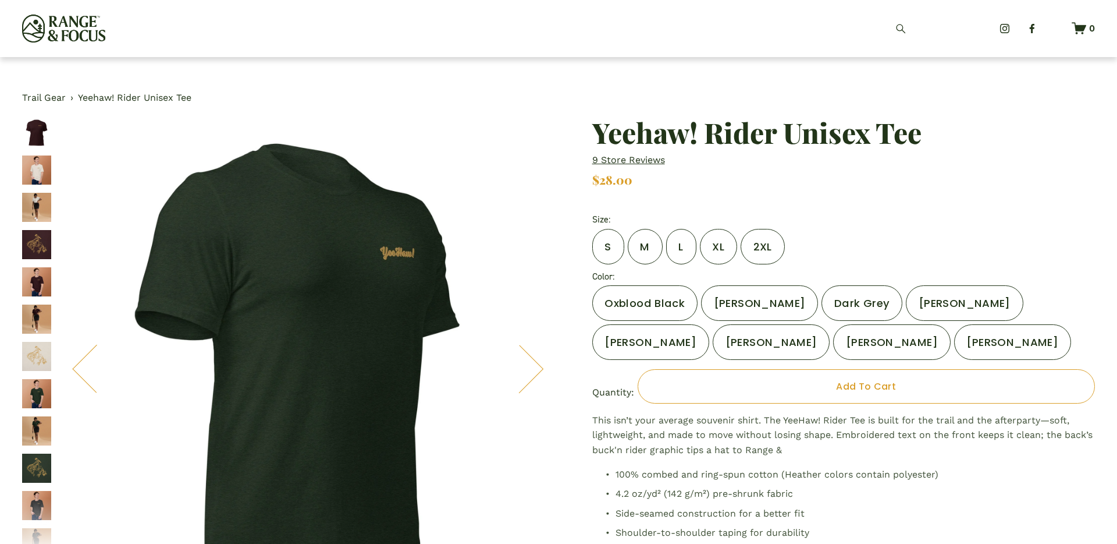
click at [864, 301] on label "Dark Grey" at bounding box center [862, 303] width 81 height 36
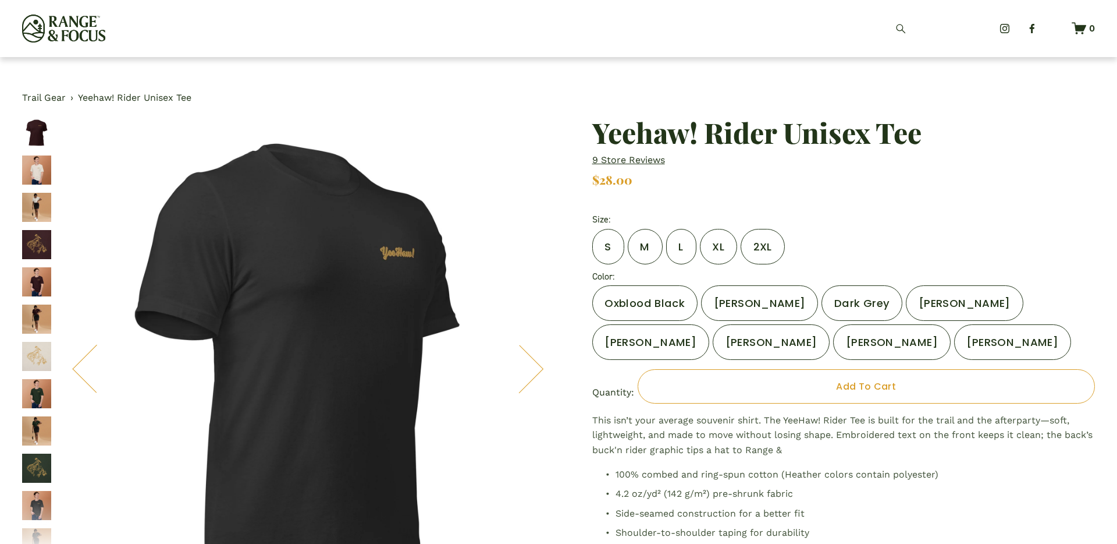
click at [922, 301] on label "[PERSON_NAME]" at bounding box center [964, 303] width 117 height 36
drag, startPoint x: 747, startPoint y: 305, endPoint x: 729, endPoint y: 306, distance: 18.7
click at [747, 305] on label "[PERSON_NAME]" at bounding box center [759, 303] width 117 height 36
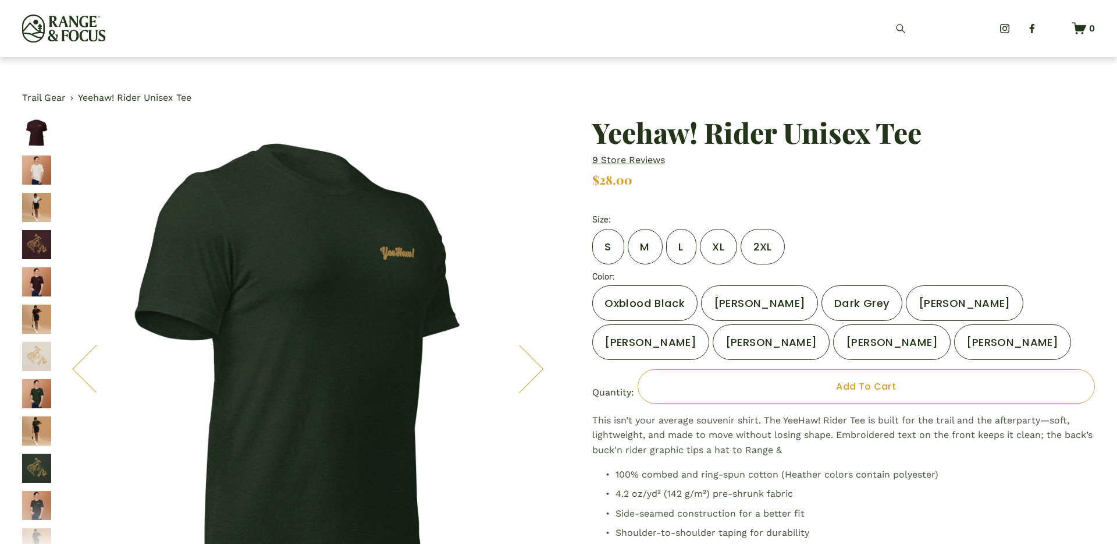
click at [667, 302] on label "Oxblood Black" at bounding box center [644, 303] width 105 height 36
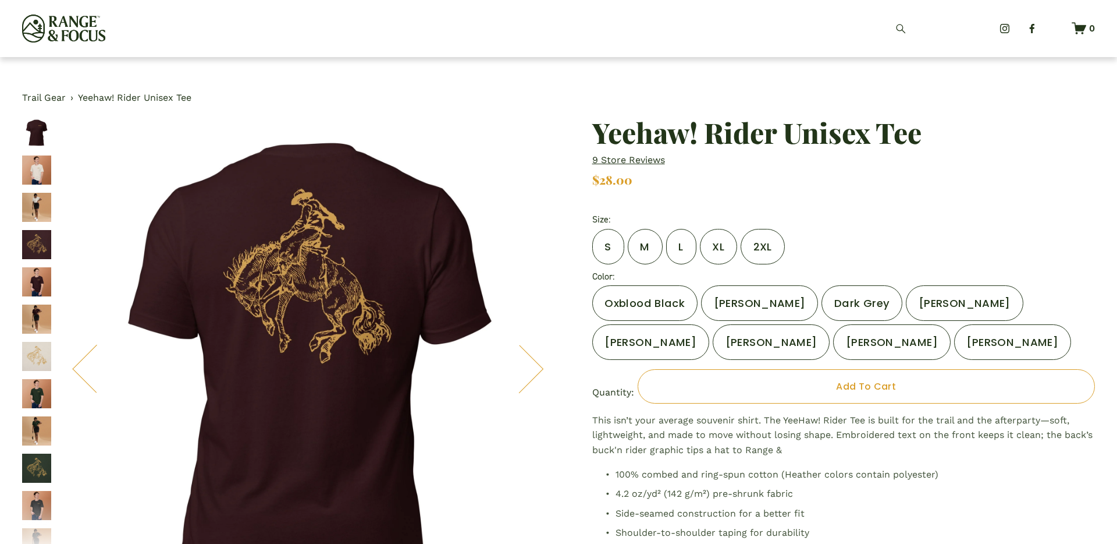
click at [762, 308] on label "[PERSON_NAME]" at bounding box center [759, 303] width 117 height 36
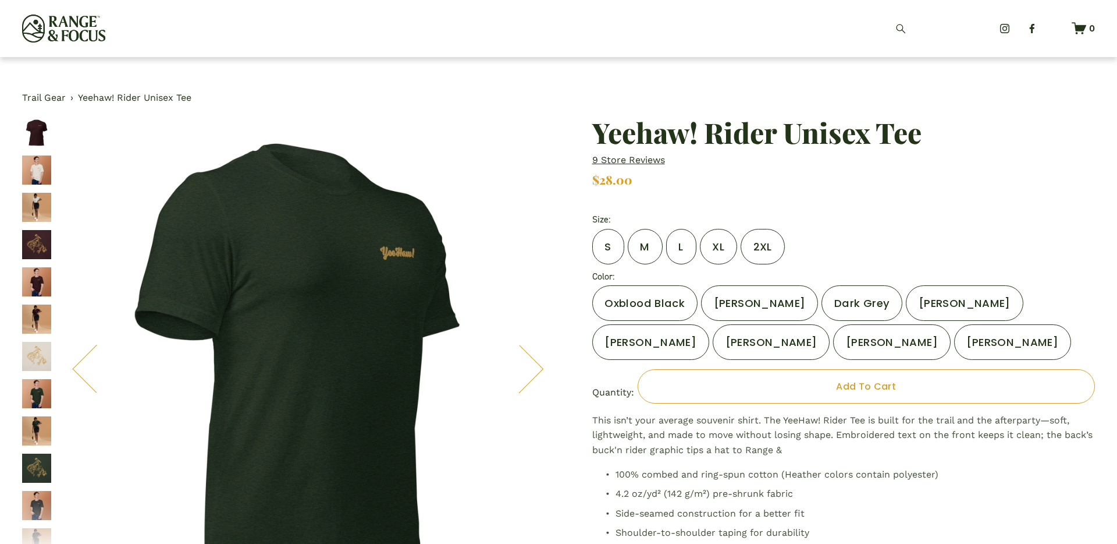
click at [846, 303] on label "Dark Grey" at bounding box center [862, 303] width 81 height 36
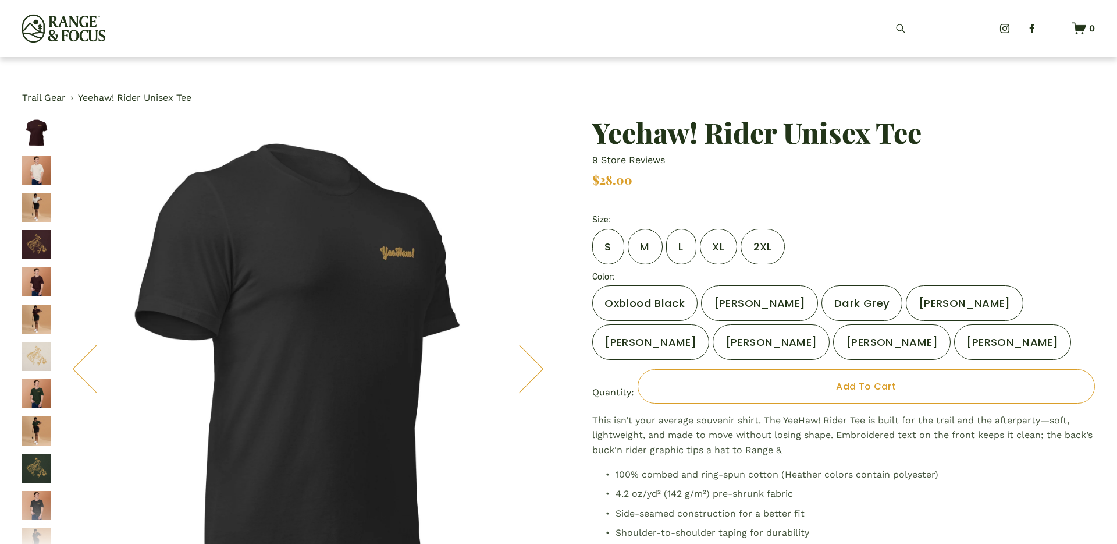
drag, startPoint x: 715, startPoint y: 335, endPoint x: 683, endPoint y: 336, distance: 32.6
click at [715, 335] on label "[PERSON_NAME]" at bounding box center [771, 342] width 117 height 36
click at [663, 336] on label "[PERSON_NAME]" at bounding box center [650, 342] width 117 height 36
click at [652, 310] on label "Oxblood Black" at bounding box center [644, 303] width 105 height 36
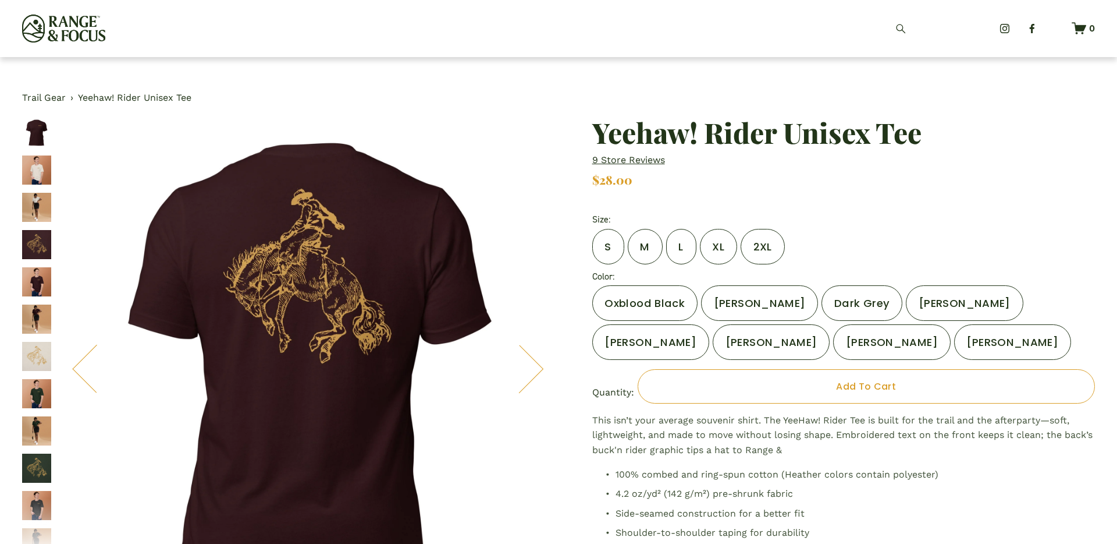
click at [714, 306] on label "[PERSON_NAME]" at bounding box center [759, 303] width 117 height 36
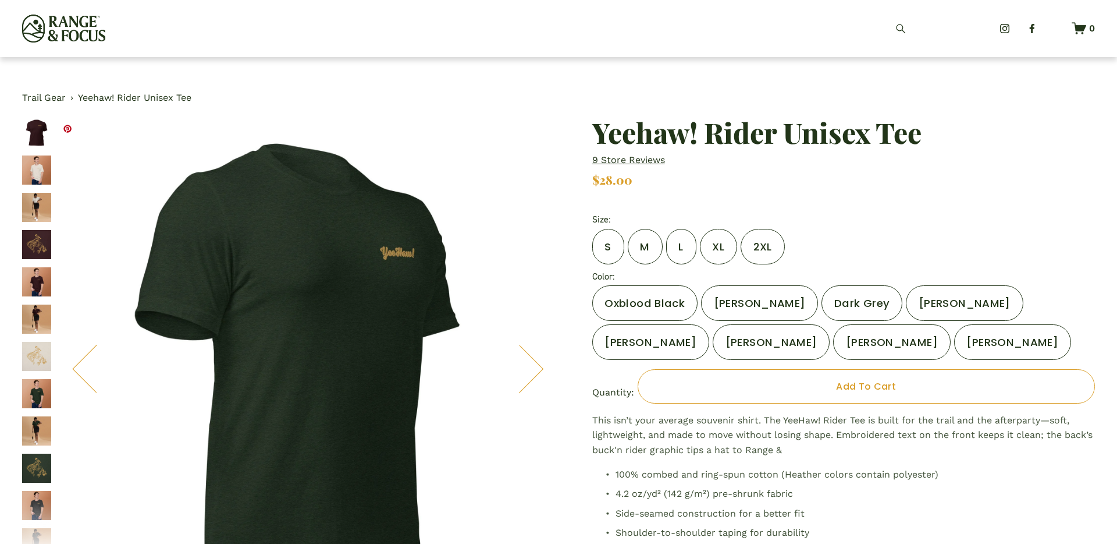
click at [530, 355] on button "Next" at bounding box center [519, 368] width 45 height 45
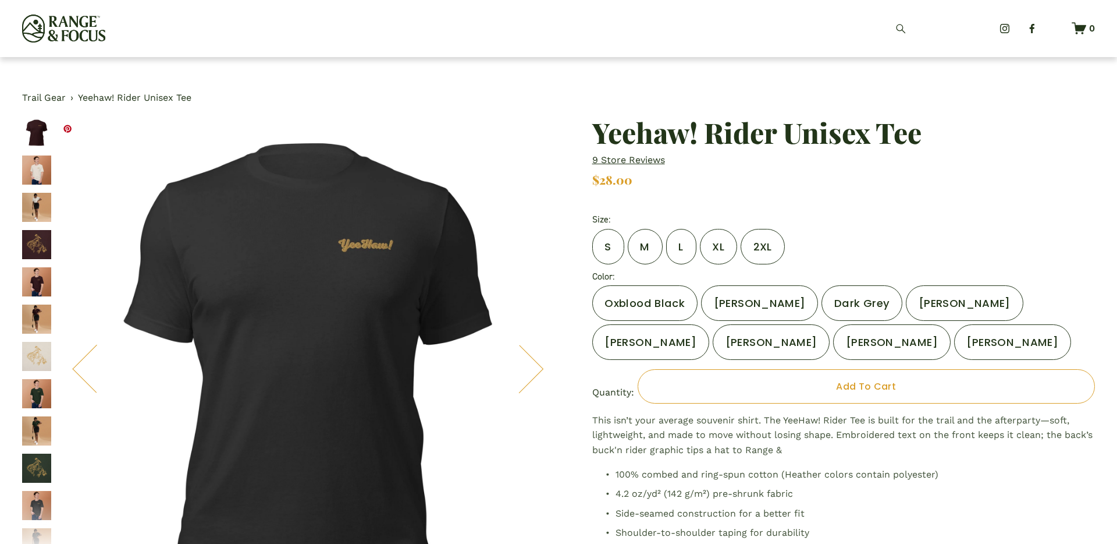
click at [530, 355] on button "Next" at bounding box center [519, 368] width 45 height 45
